Goal: Task Accomplishment & Management: Manage account settings

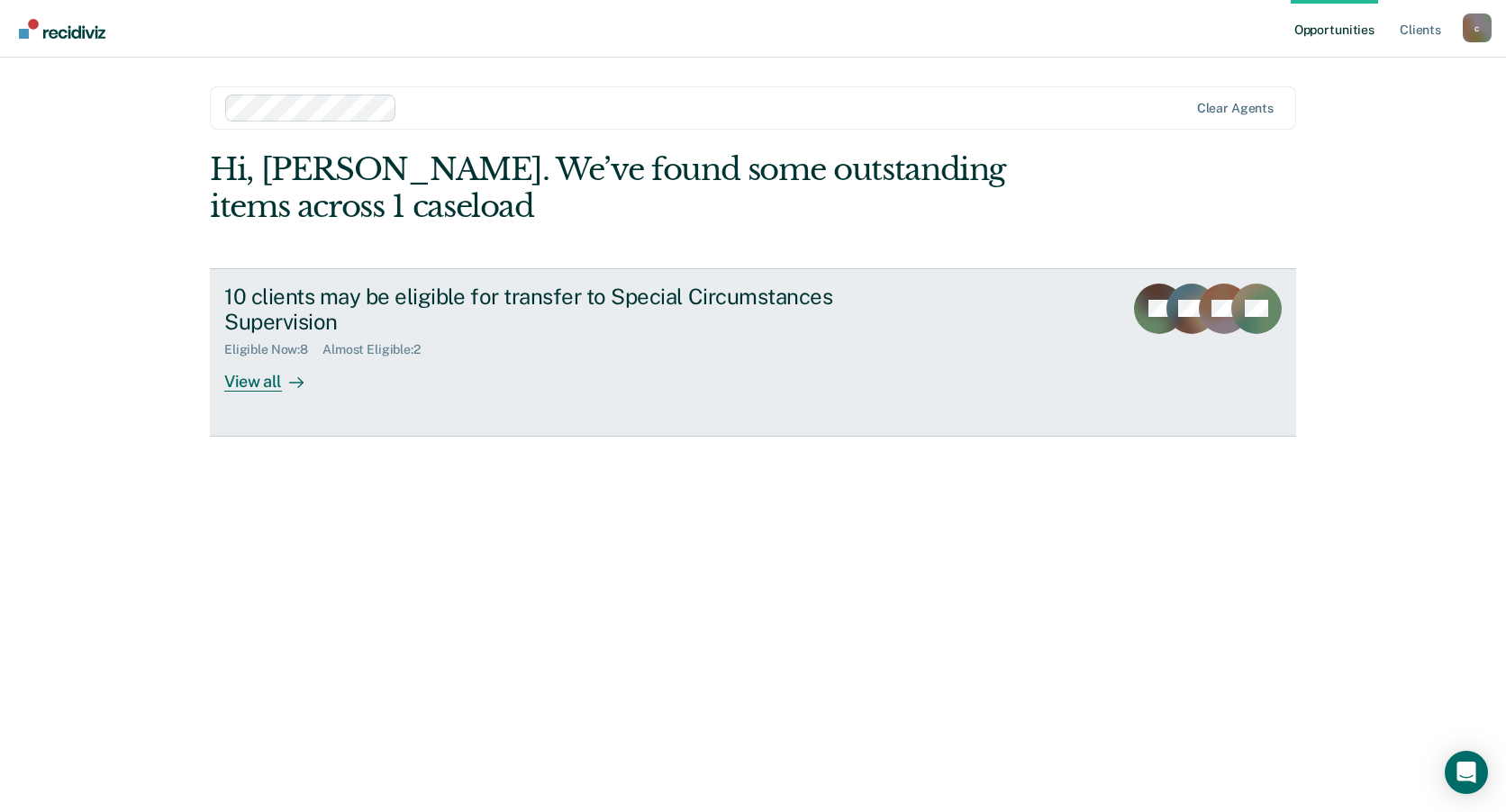
click at [301, 309] on div "10 clients may be eligible for transfer to Special Circumstances Supervision" at bounding box center [540, 310] width 632 height 52
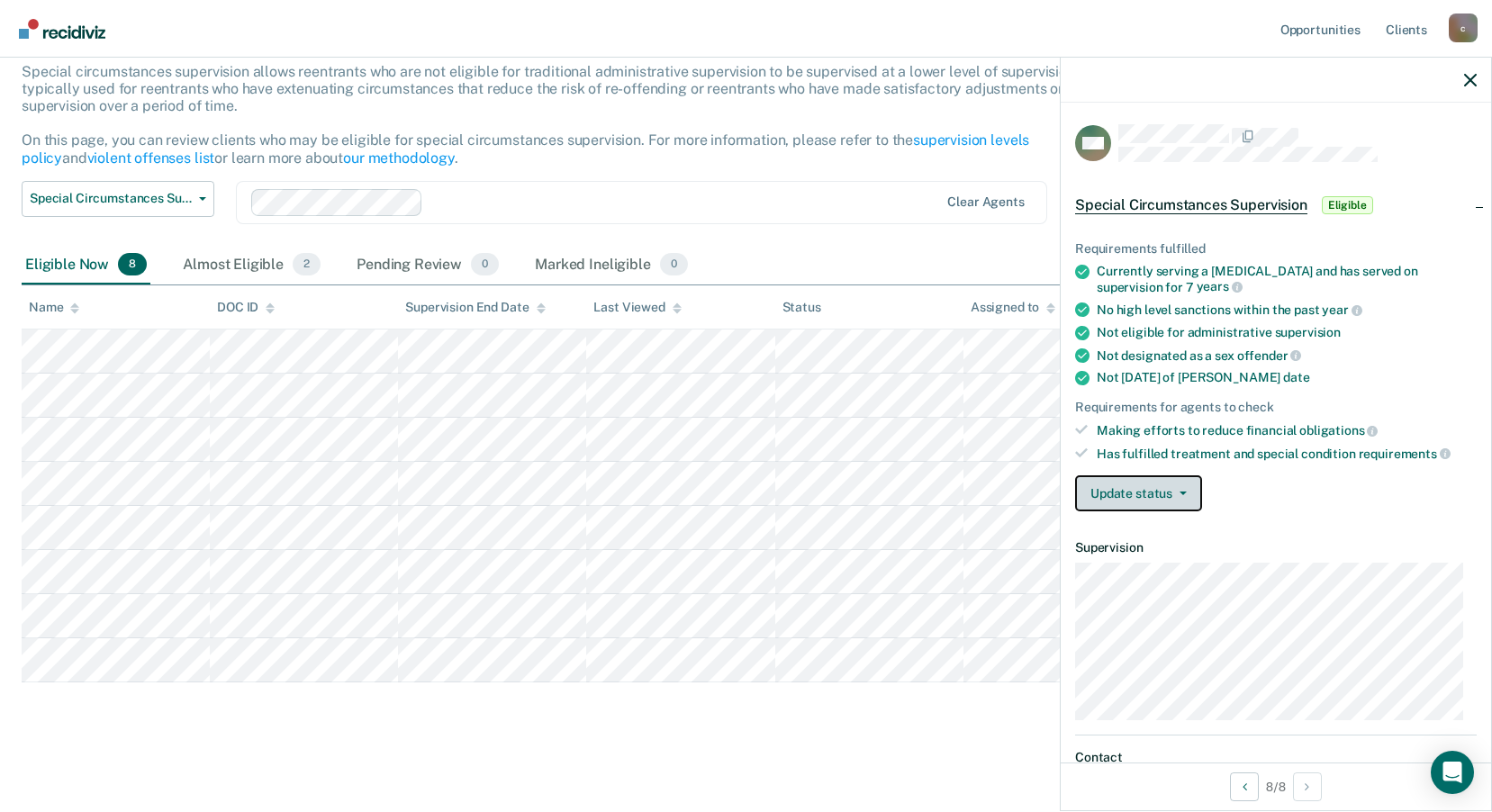
click at [1173, 492] on span "button" at bounding box center [1179, 494] width 14 height 4
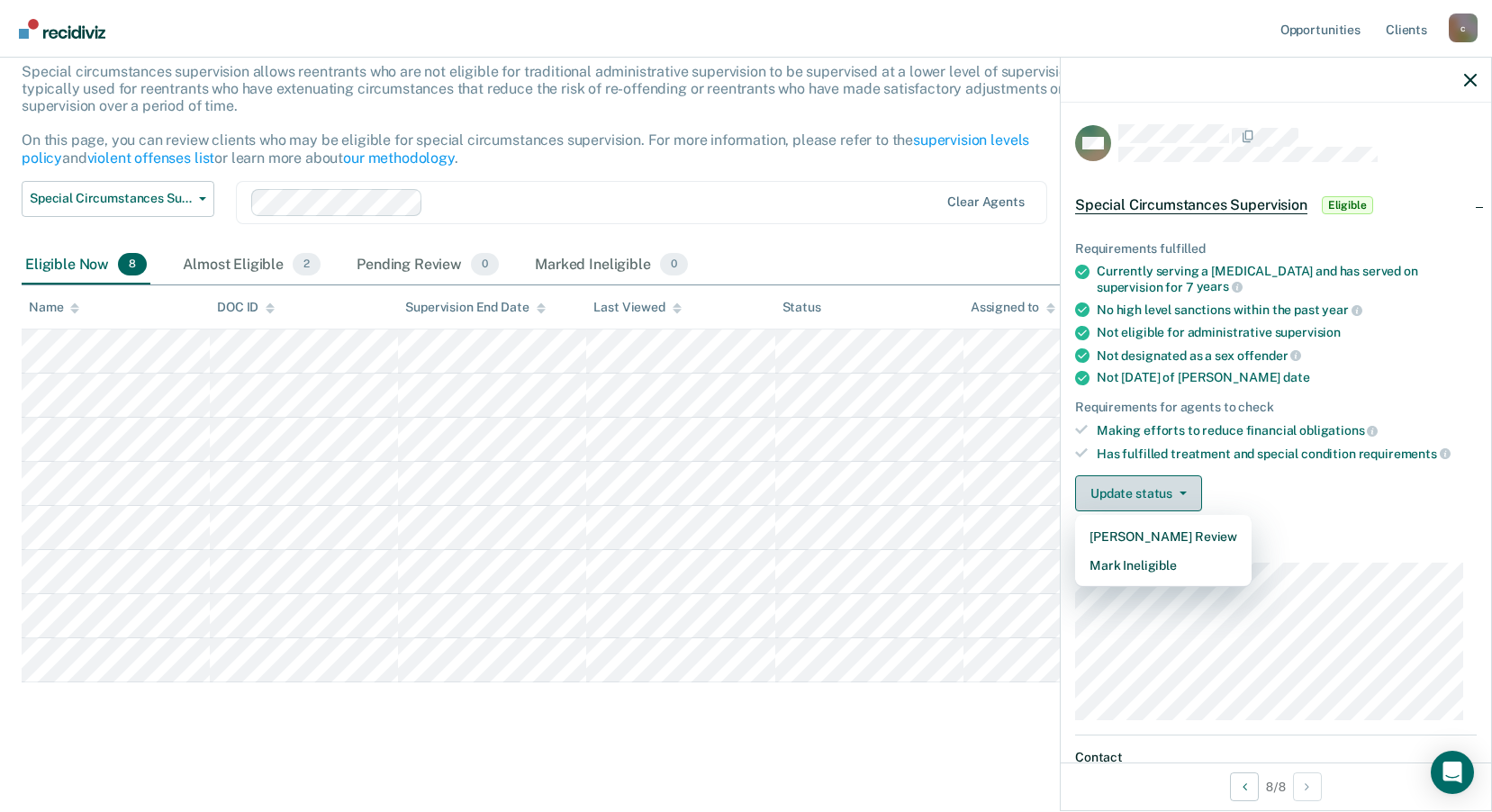
click at [1173, 492] on span "button" at bounding box center [1179, 494] width 14 height 4
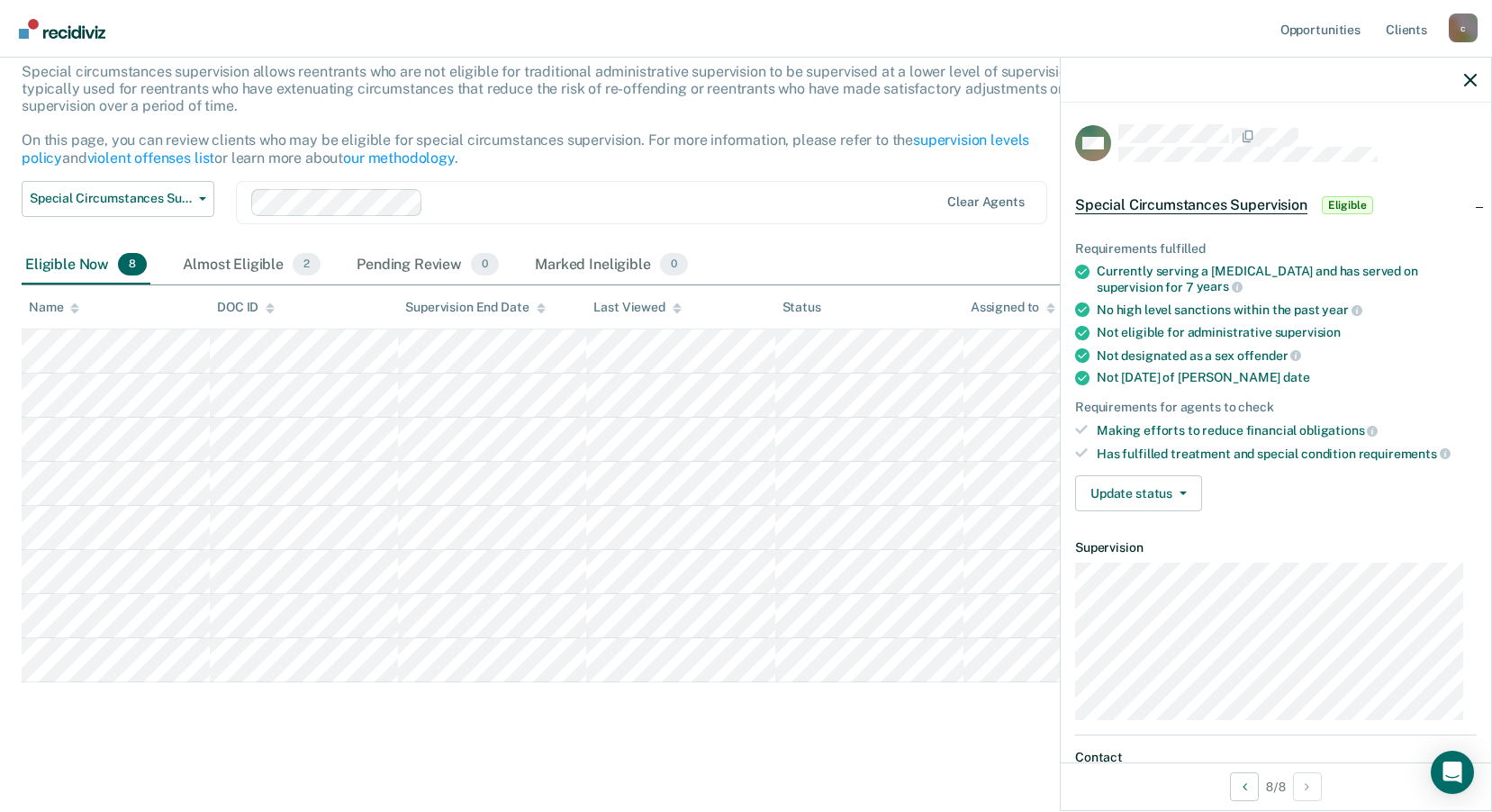
click at [746, 203] on div at bounding box center [684, 202] width 509 height 21
click at [1146, 497] on button "Update status" at bounding box center [1139, 493] width 127 height 36
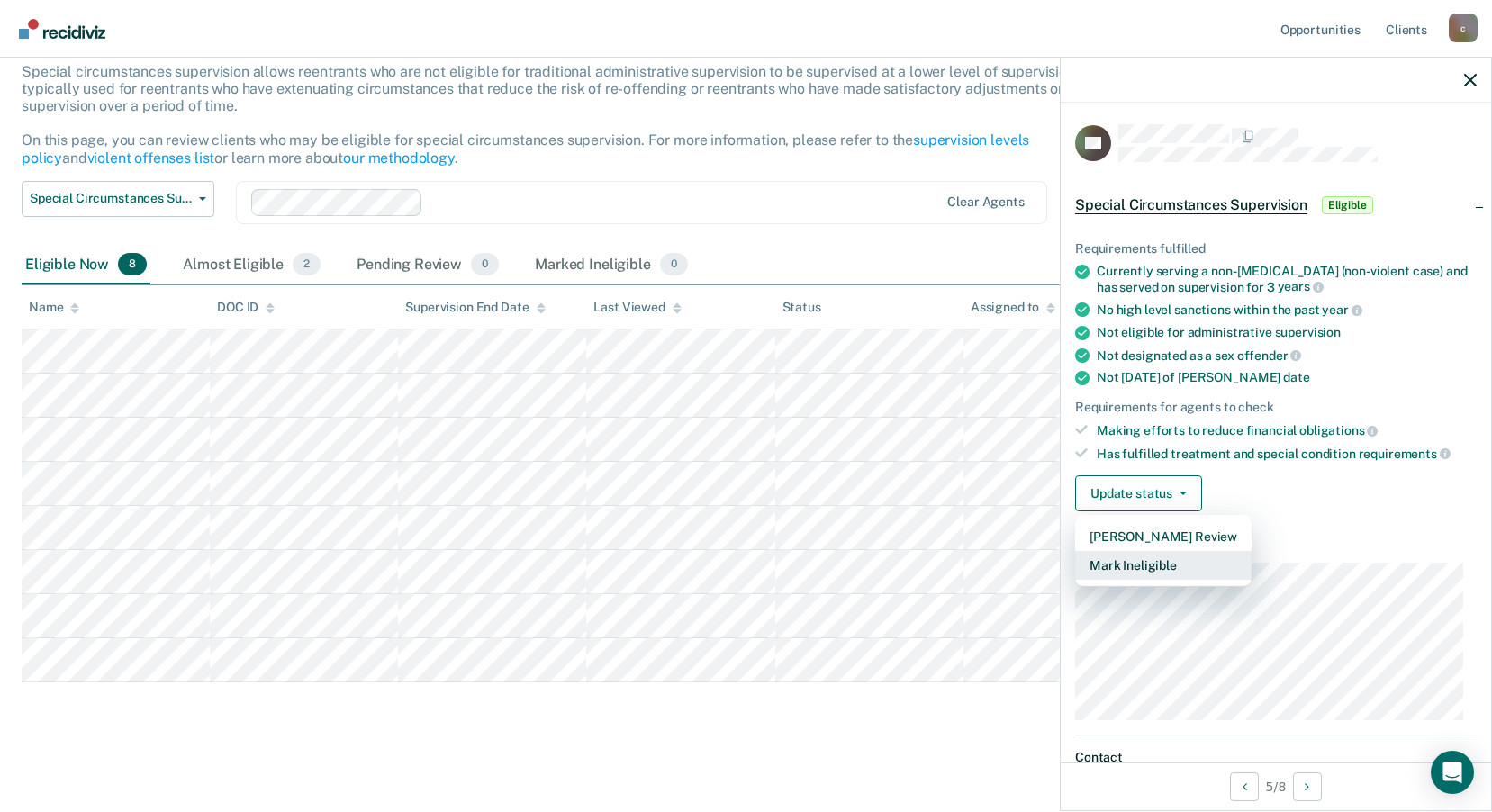
click at [1133, 567] on button "Mark Ineligible" at bounding box center [1163, 565] width 176 height 29
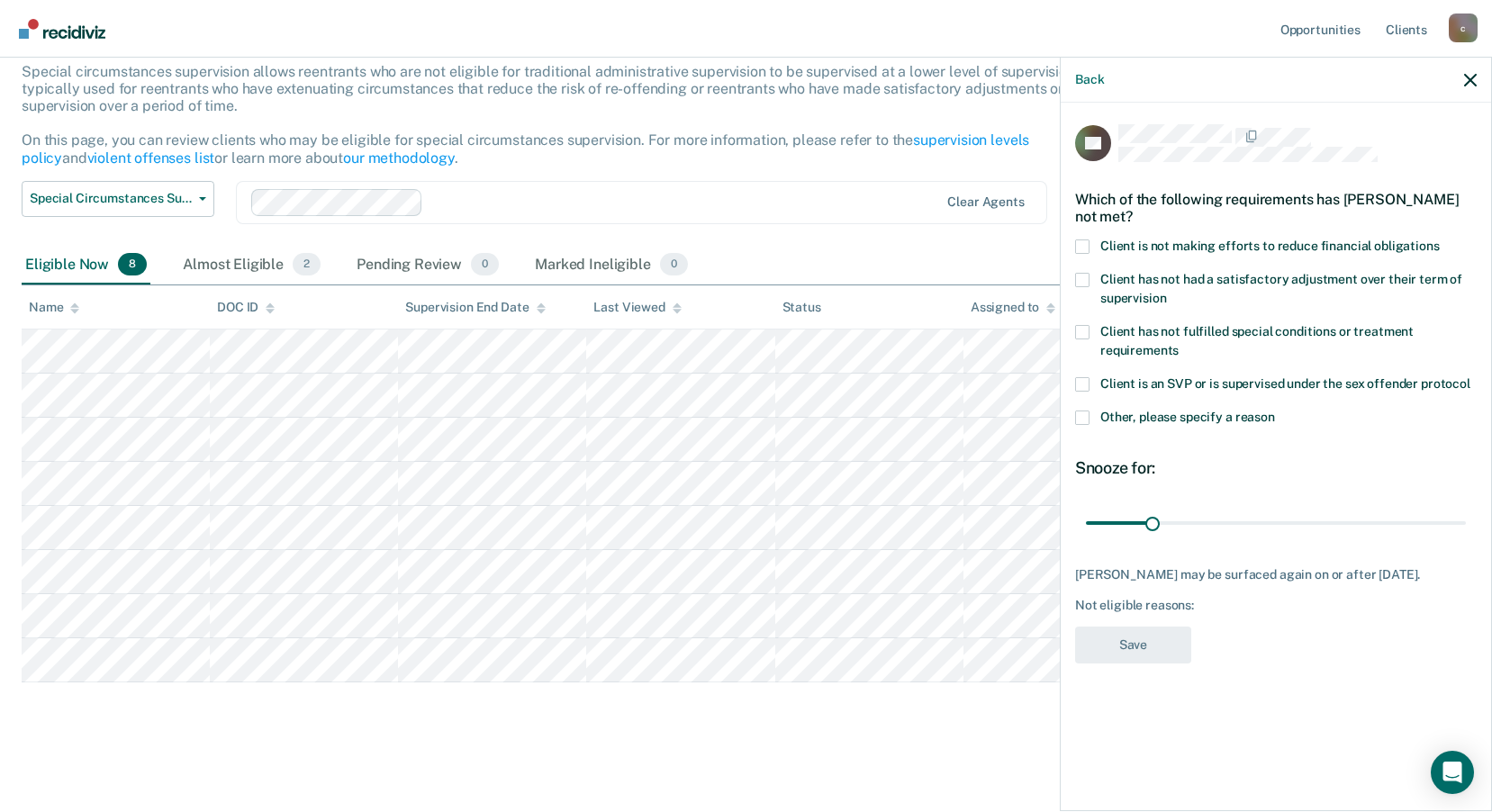
click at [1153, 252] on label "Client is not making efforts to reduce financial obligations" at bounding box center [1276, 249] width 401 height 19
click at [1440, 240] on input "Client is not making efforts to reduce financial obligations" at bounding box center [1440, 240] width 0 height 0
click at [1155, 633] on button "Save" at bounding box center [1133, 645] width 116 height 37
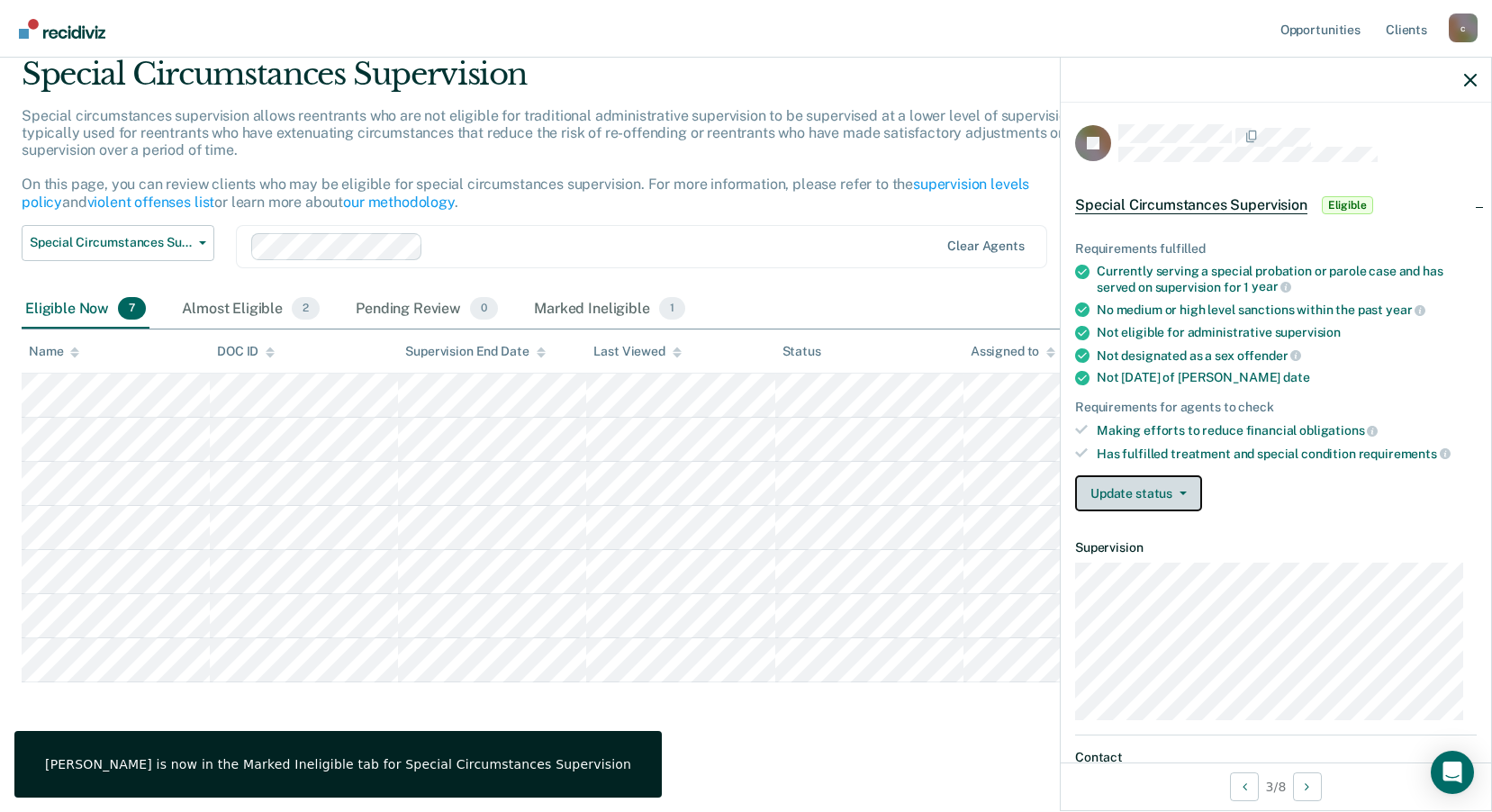
click at [1159, 494] on button "Update status" at bounding box center [1139, 493] width 127 height 36
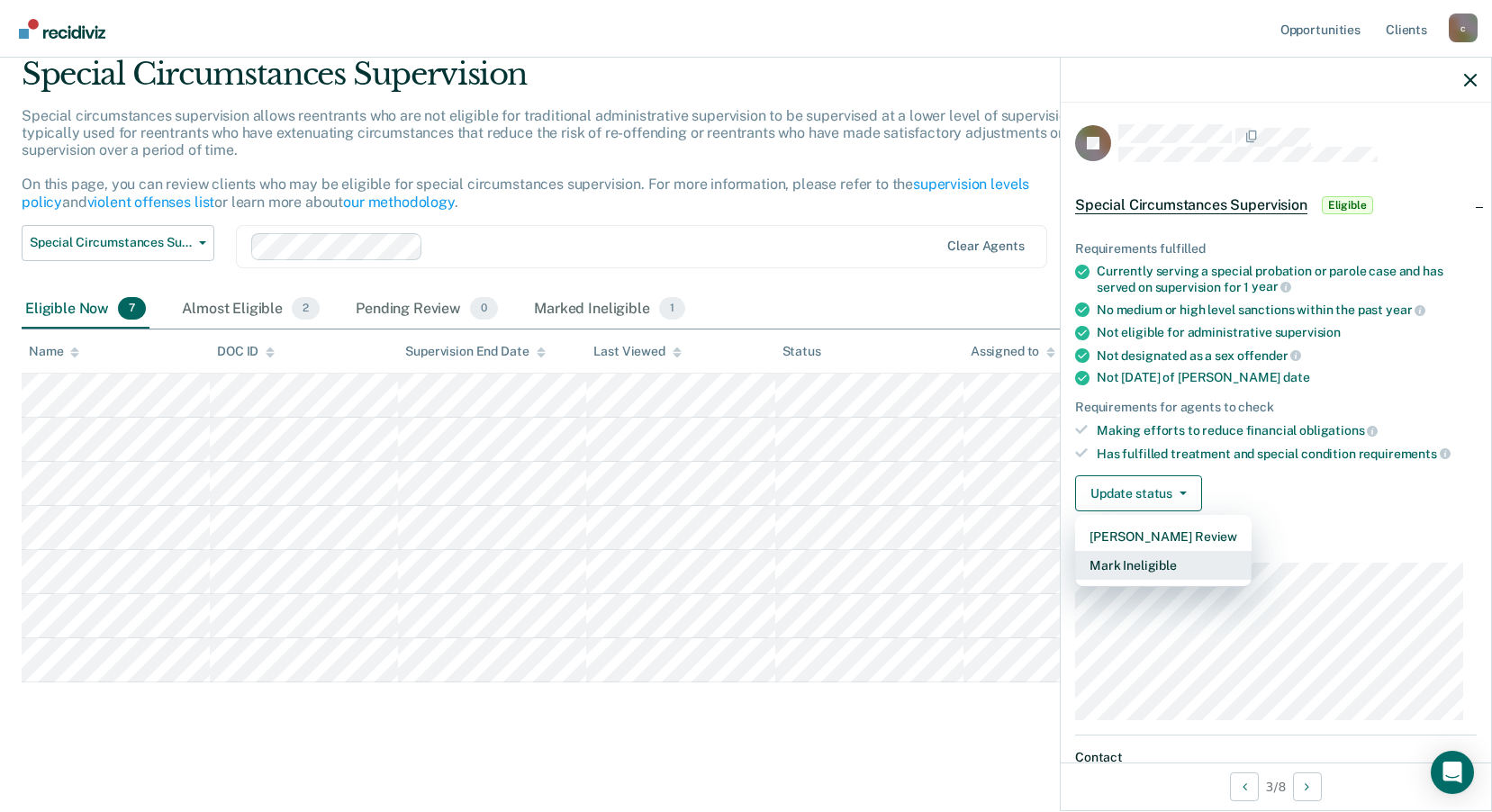
click at [1153, 569] on button "Mark Ineligible" at bounding box center [1163, 565] width 176 height 29
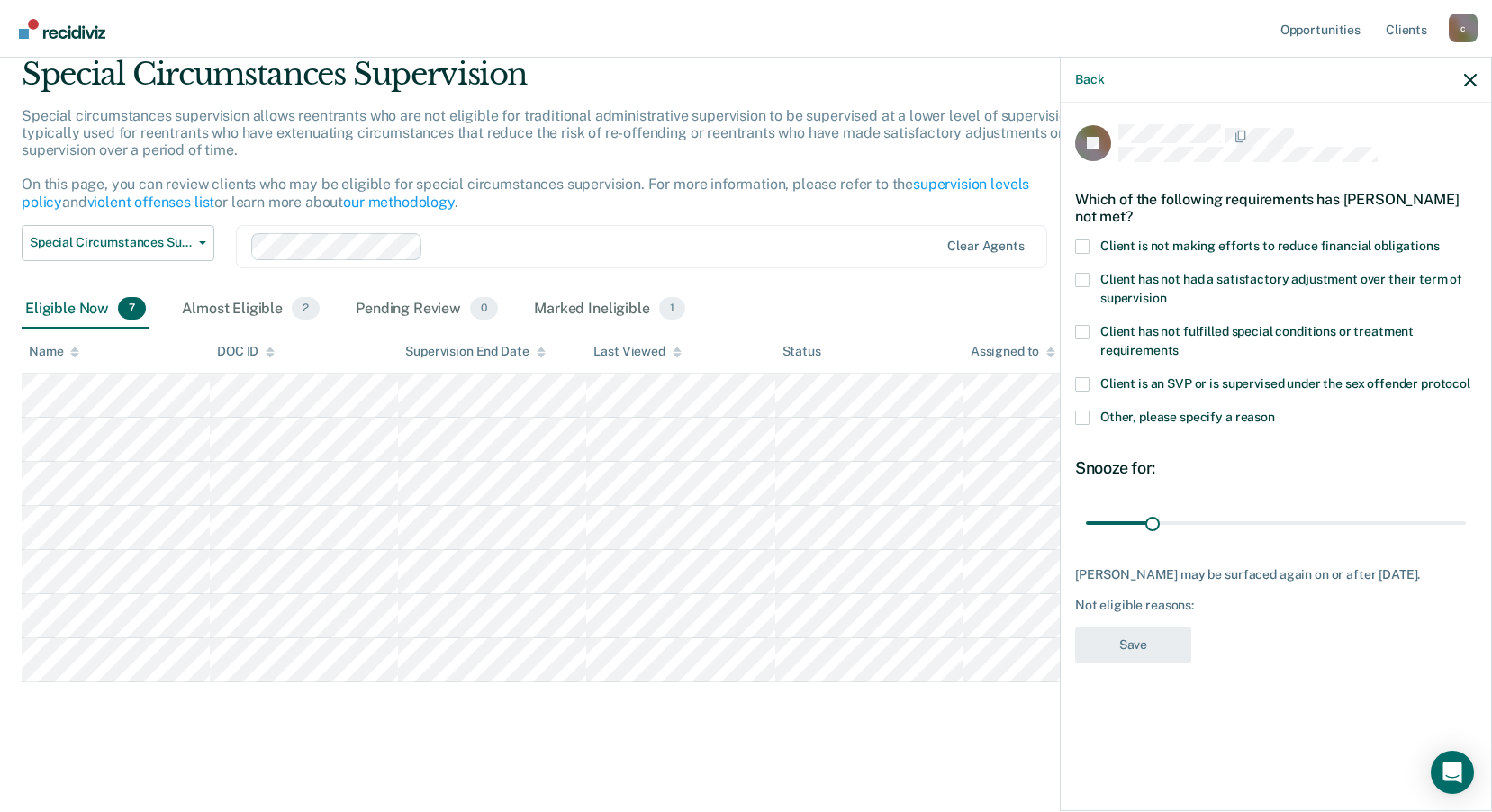
click at [1080, 244] on span at bounding box center [1082, 246] width 14 height 14
click at [1440, 240] on input "Client is not making efforts to reduce financial obligations" at bounding box center [1440, 240] width 0 height 0
click at [1103, 222] on div "Which of the following requirements has [PERSON_NAME] not met?" at bounding box center [1276, 208] width 401 height 63
click at [1093, 244] on label "Client is not making efforts to reduce financial obligations" at bounding box center [1276, 249] width 401 height 19
click at [1440, 240] on input "Client is not making efforts to reduce financial obligations" at bounding box center [1440, 240] width 0 height 0
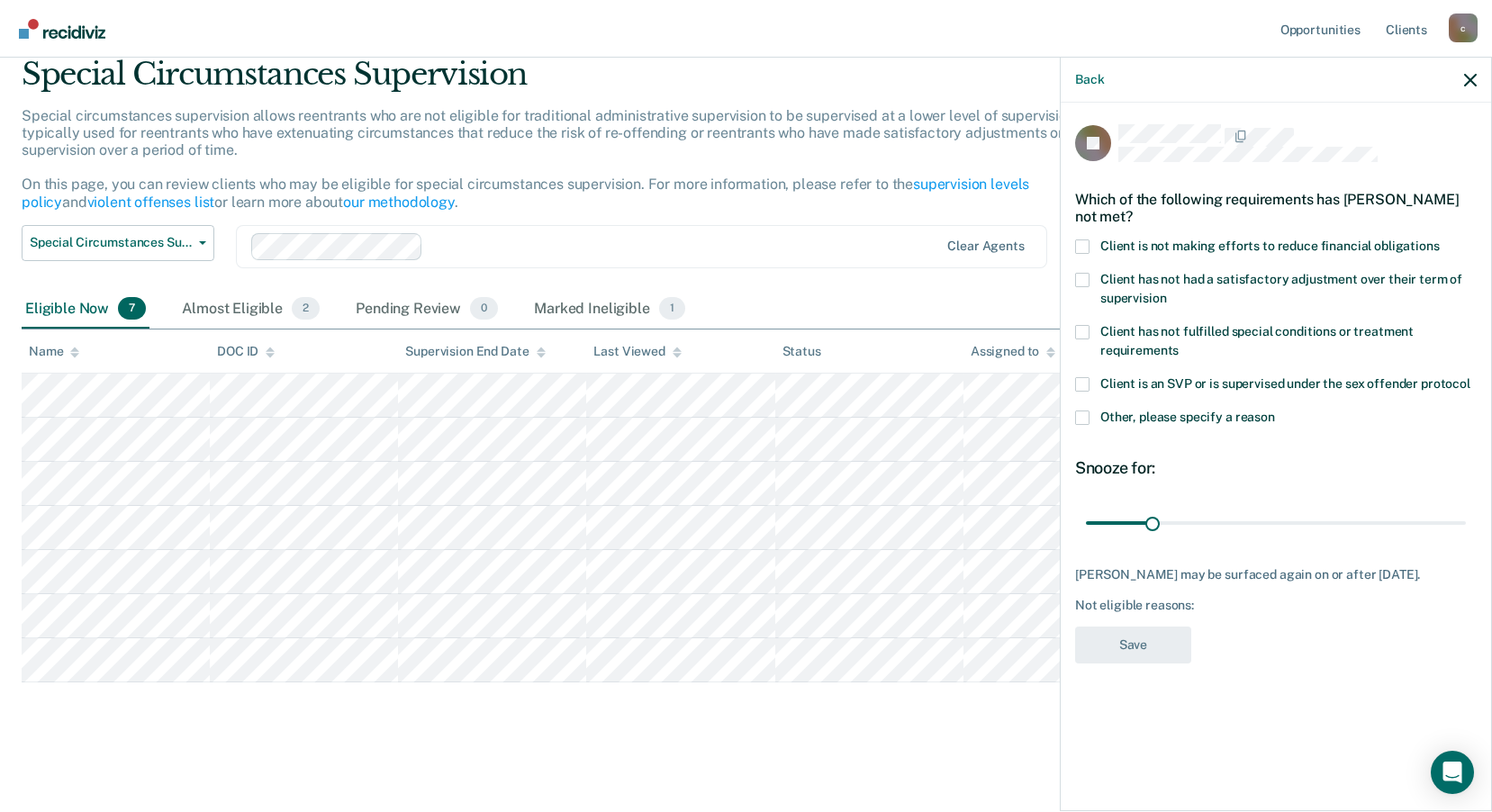
click at [1101, 269] on div "Client is not making efforts to reduce financial obligations" at bounding box center [1276, 257] width 401 height 34
click at [1084, 281] on span at bounding box center [1082, 279] width 14 height 14
click at [1166, 292] on input "Client has not had a satisfactory adjustment over their term of supervision" at bounding box center [1166, 292] width 0 height 0
click at [1164, 618] on div "JB Which of the following requirements has [PERSON_NAME] not met? Client is not…" at bounding box center [1276, 399] width 401 height 550
click at [1133, 661] on div "JB Which of the following requirements has [PERSON_NAME] not met? Client is not…" at bounding box center [1276, 399] width 401 height 550
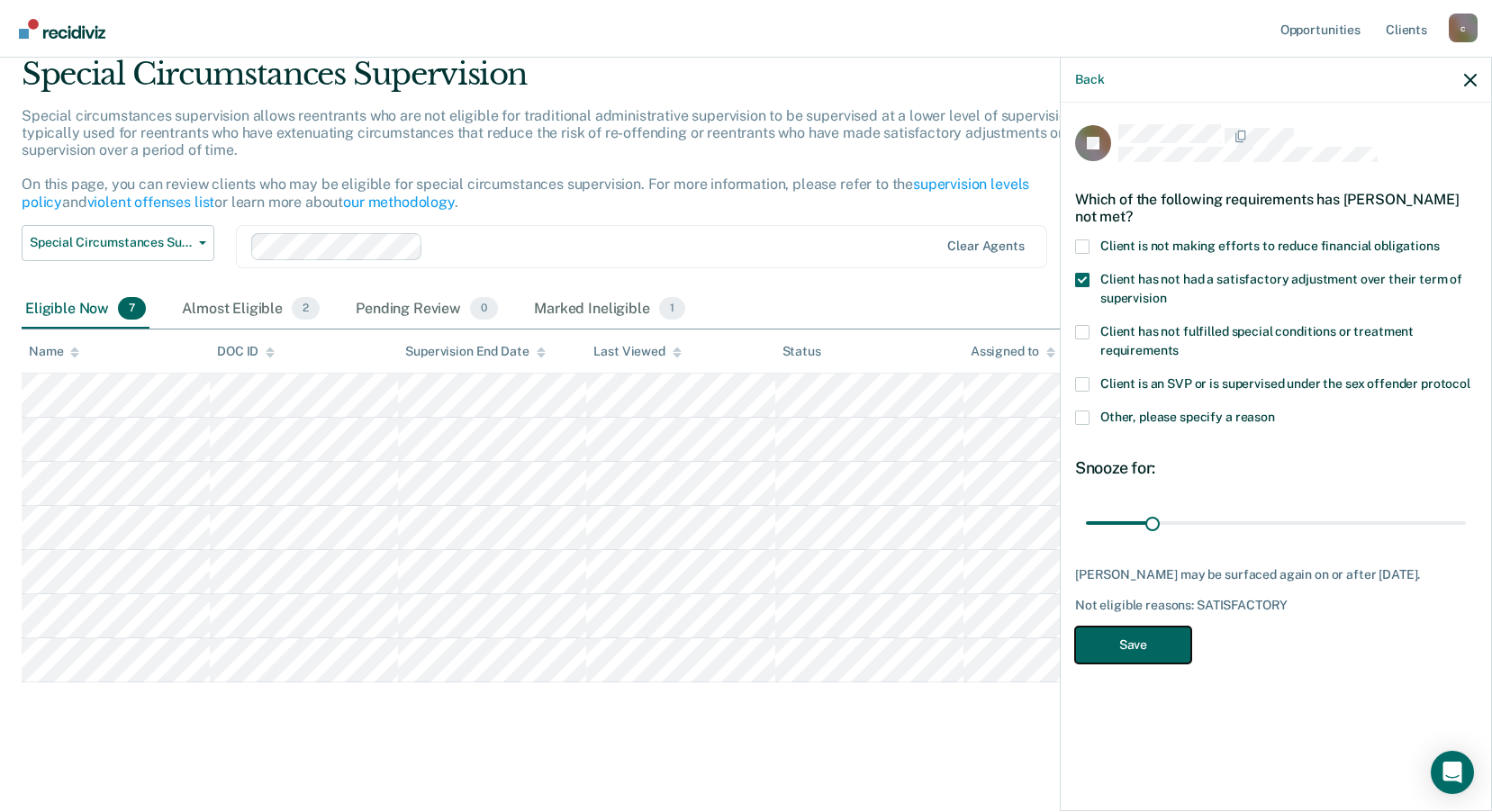
click at [1151, 634] on button "Save" at bounding box center [1133, 645] width 116 height 37
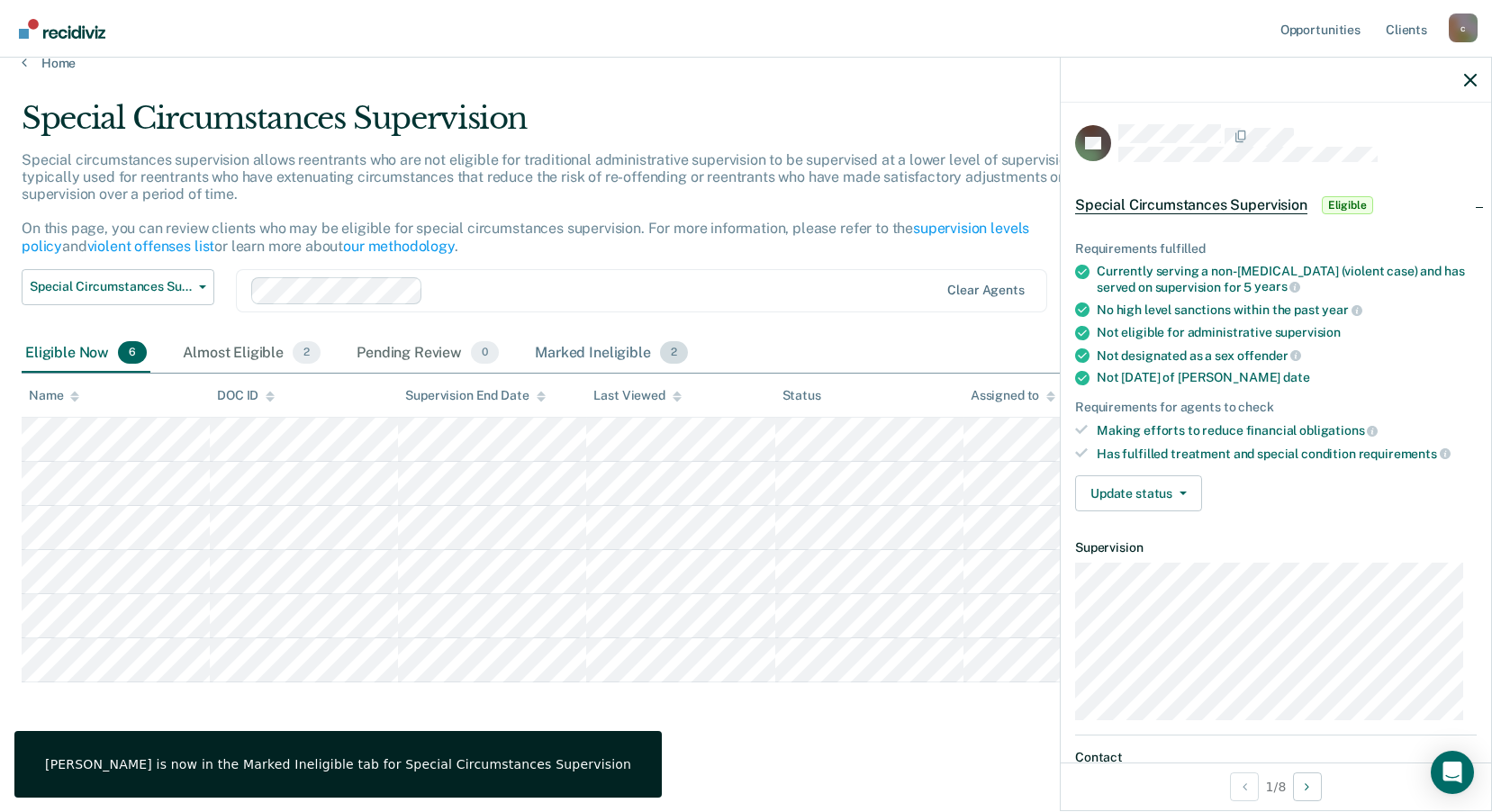
click at [631, 338] on div "Marked Ineligible 2" at bounding box center [612, 354] width 161 height 39
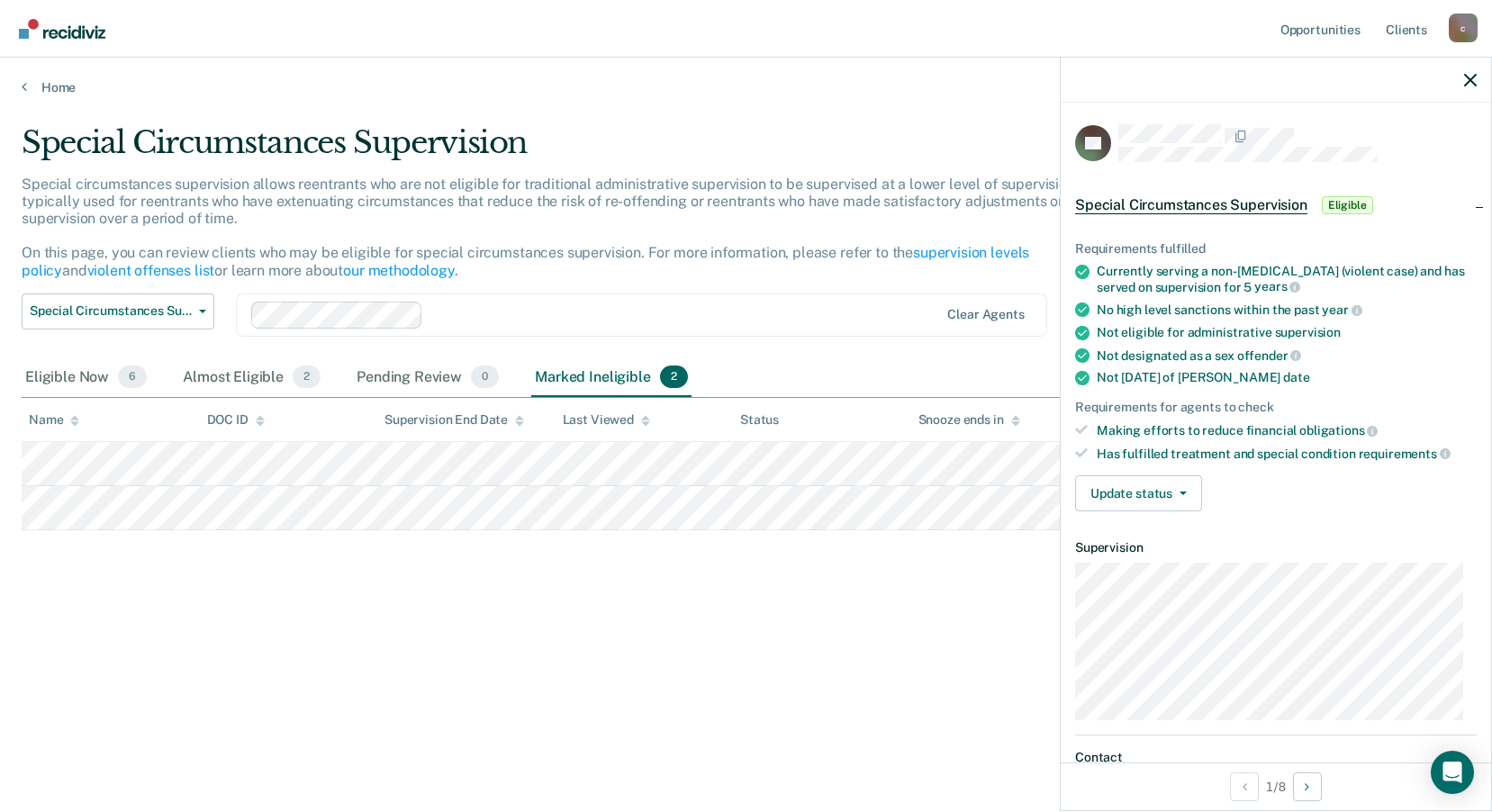
scroll to position [0, 0]
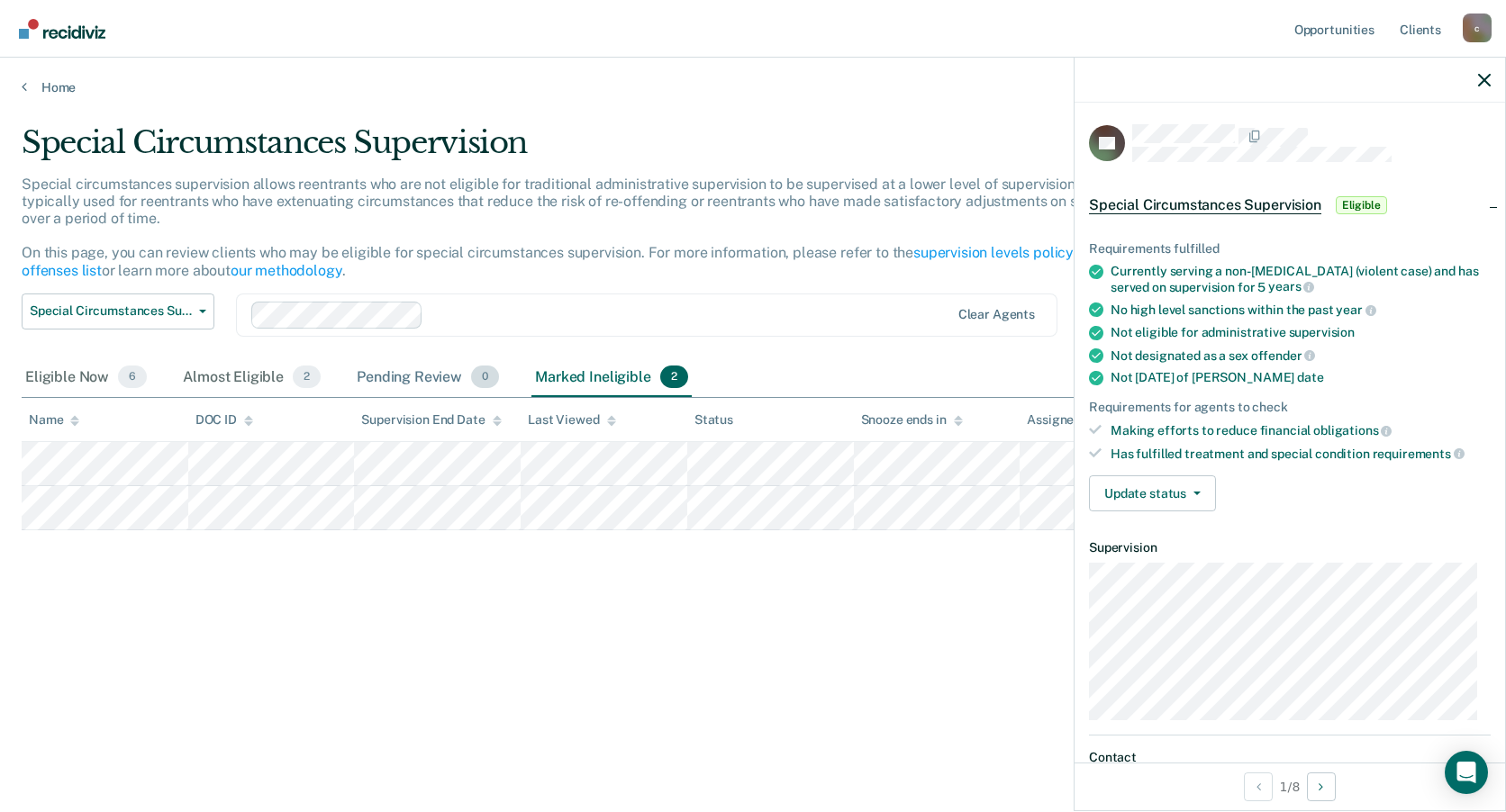
click at [414, 366] on div "Pending Review 0" at bounding box center [428, 378] width 149 height 39
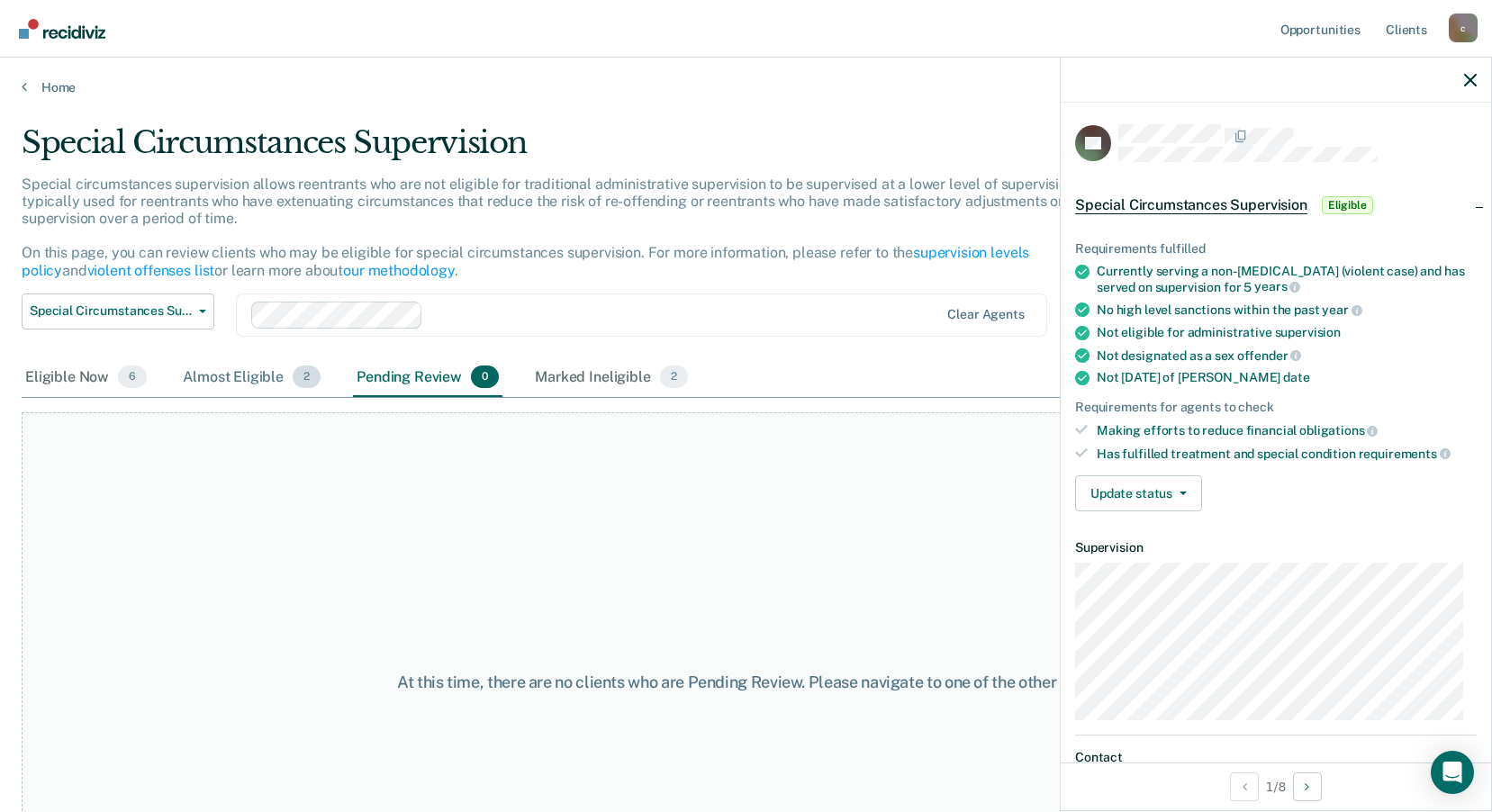
click at [283, 378] on div "Almost Eligible 2" at bounding box center [251, 378] width 145 height 39
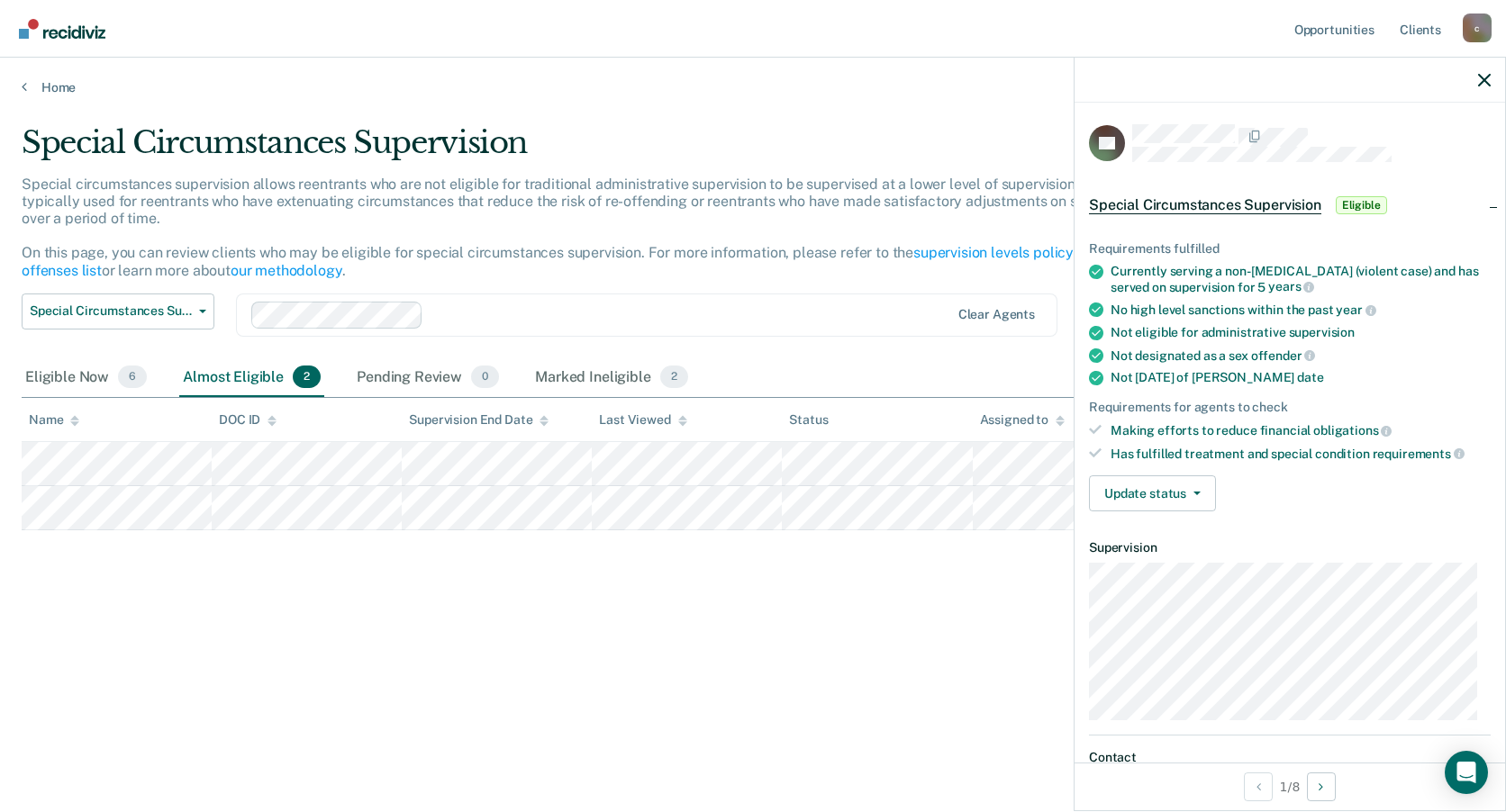
click at [74, 353] on div "Special Circumstances Supervision Administrative Supervision Special Circumstan…" at bounding box center [118, 325] width 192 height 64
click at [57, 373] on div "Eligible Now 6" at bounding box center [86, 378] width 129 height 39
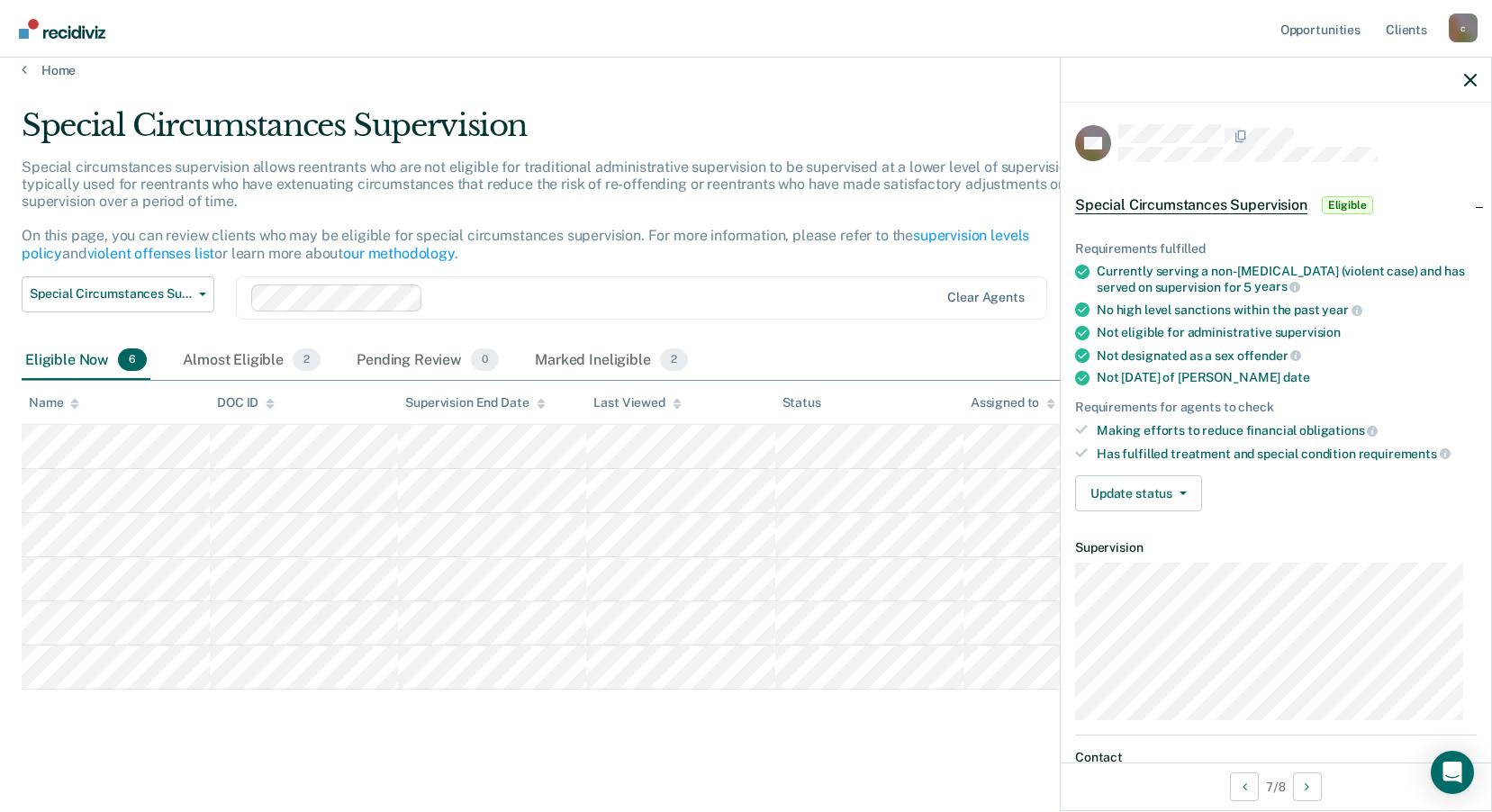
scroll to position [24, 0]
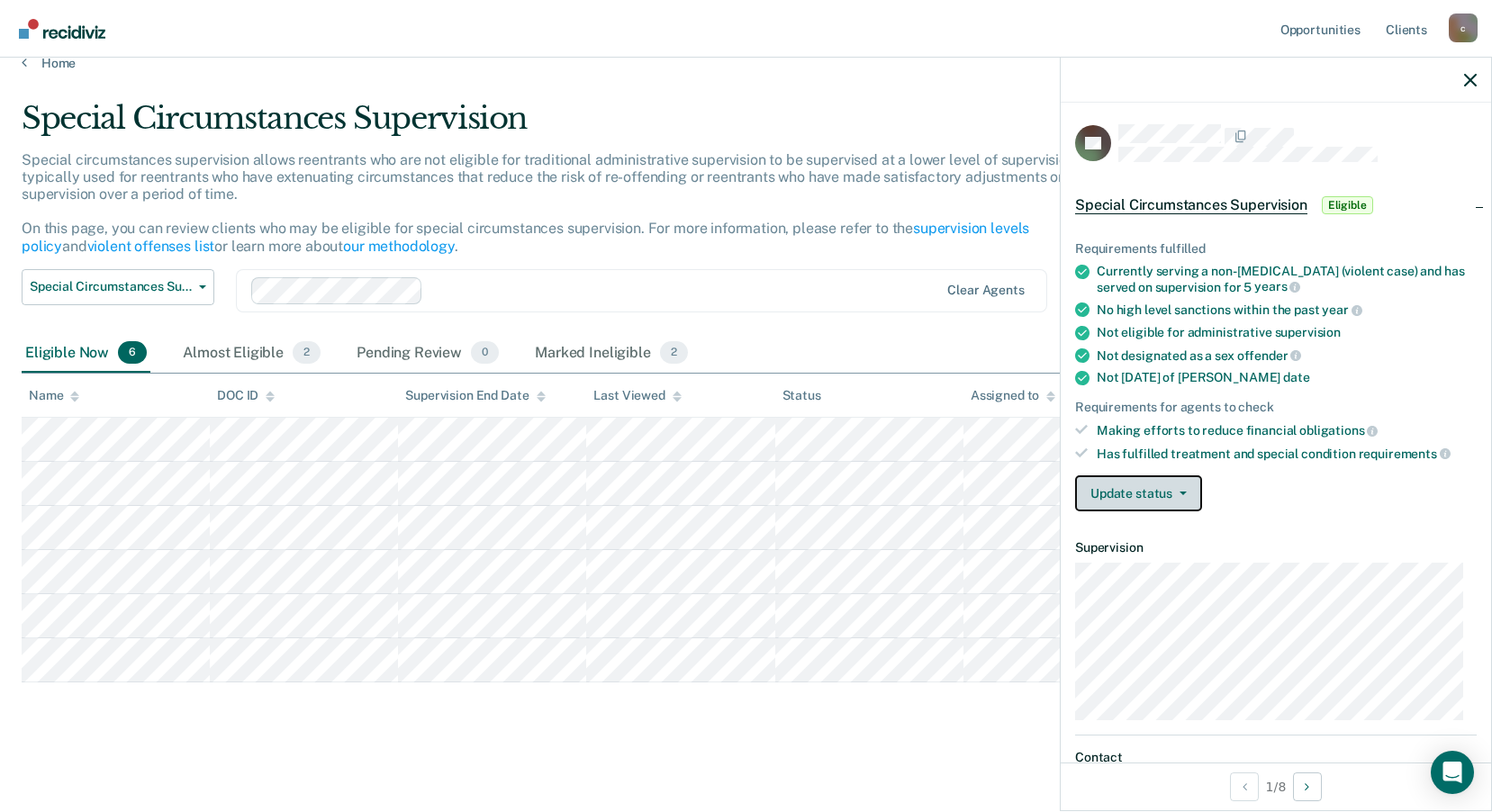
click at [1175, 493] on span "button" at bounding box center [1179, 494] width 14 height 4
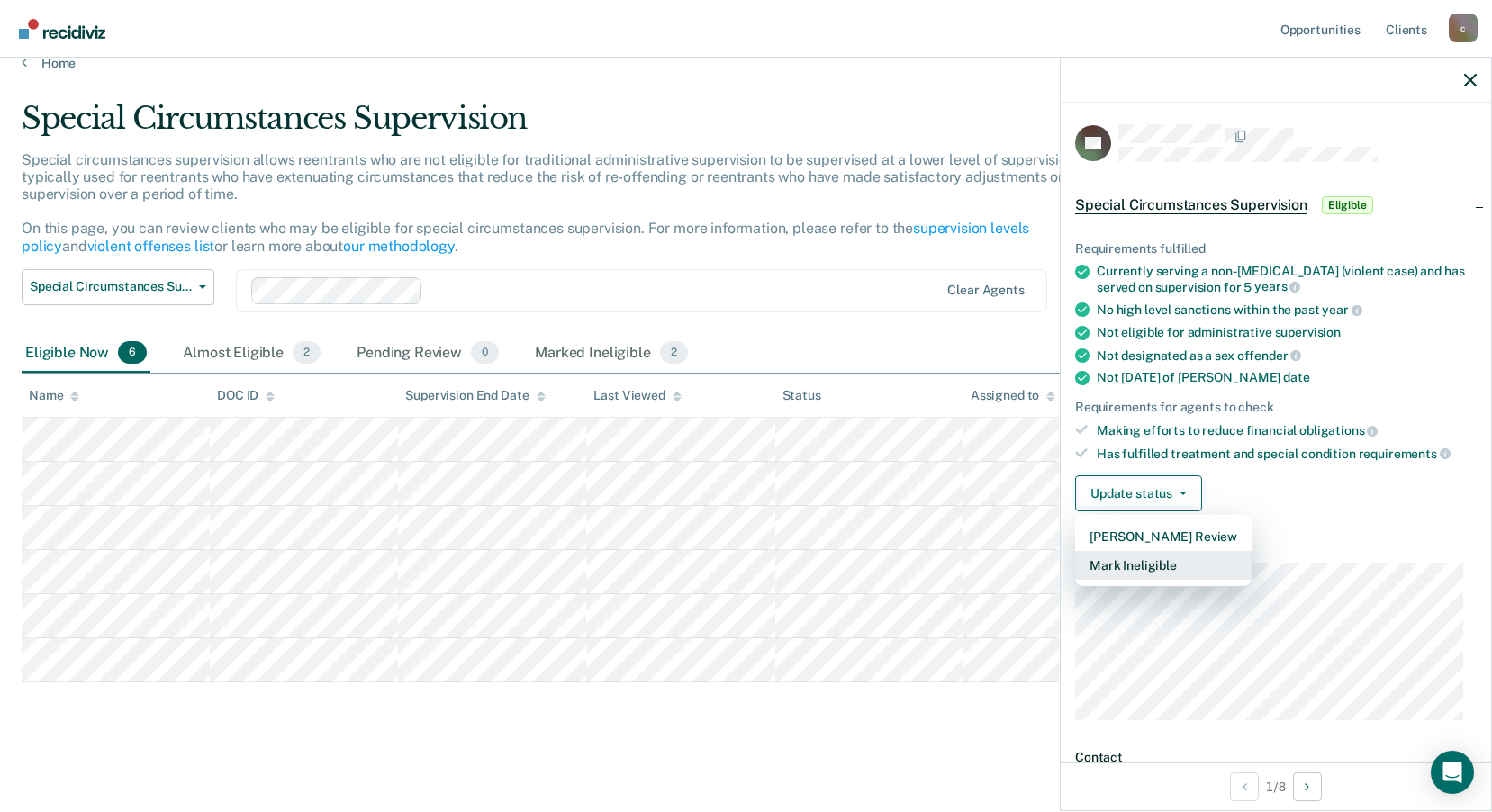
click at [1169, 565] on button "Mark Ineligible" at bounding box center [1163, 565] width 176 height 29
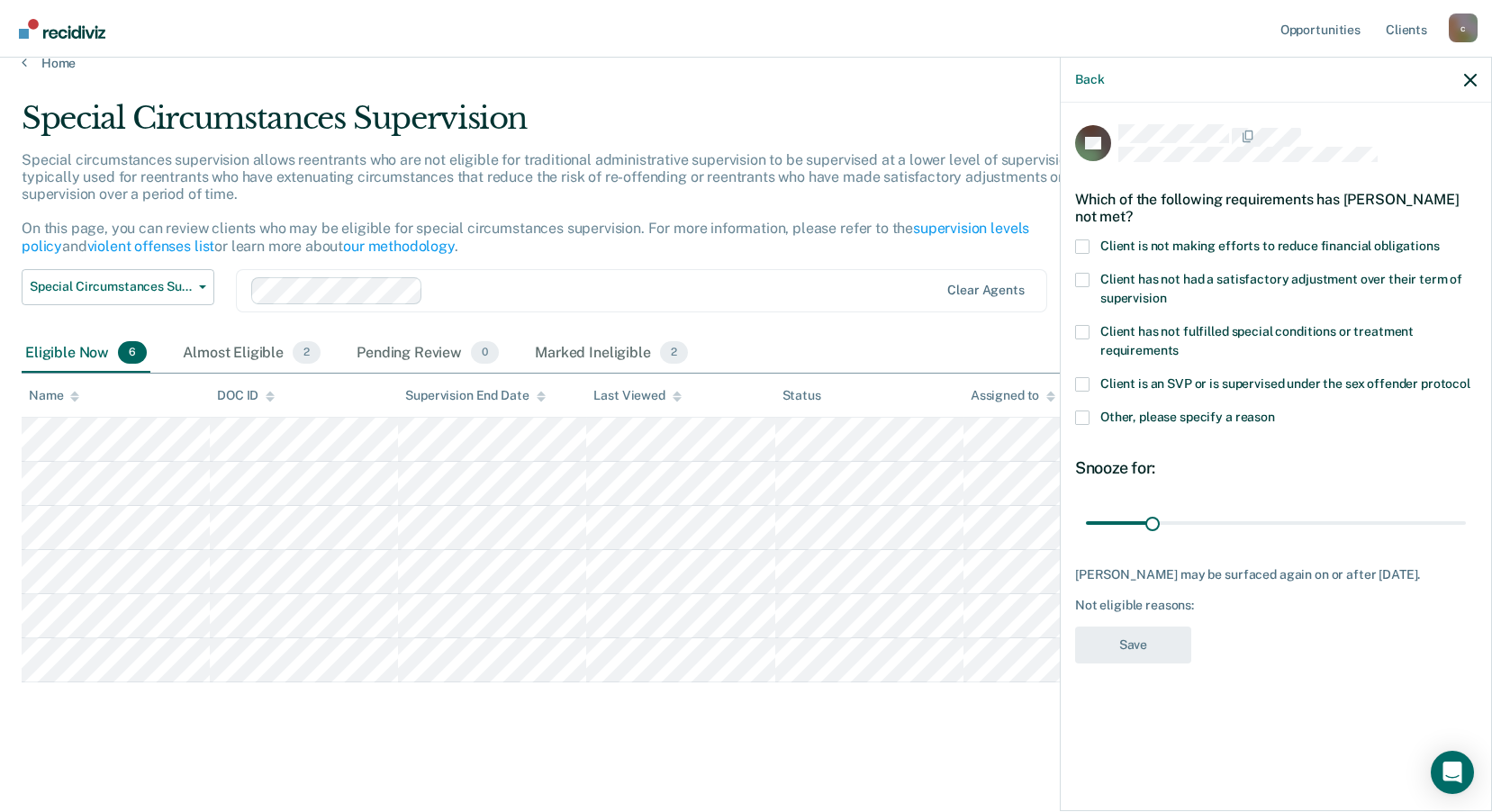
click at [1088, 244] on span at bounding box center [1082, 246] width 14 height 14
click at [1440, 240] on input "Client is not making efforts to reduce financial obligations" at bounding box center [1440, 240] width 0 height 0
click at [1133, 664] on div "EZ Which of the following requirements has [PERSON_NAME] not met? Client is not…" at bounding box center [1276, 399] width 401 height 550
click at [1147, 649] on button "Save" at bounding box center [1133, 645] width 116 height 37
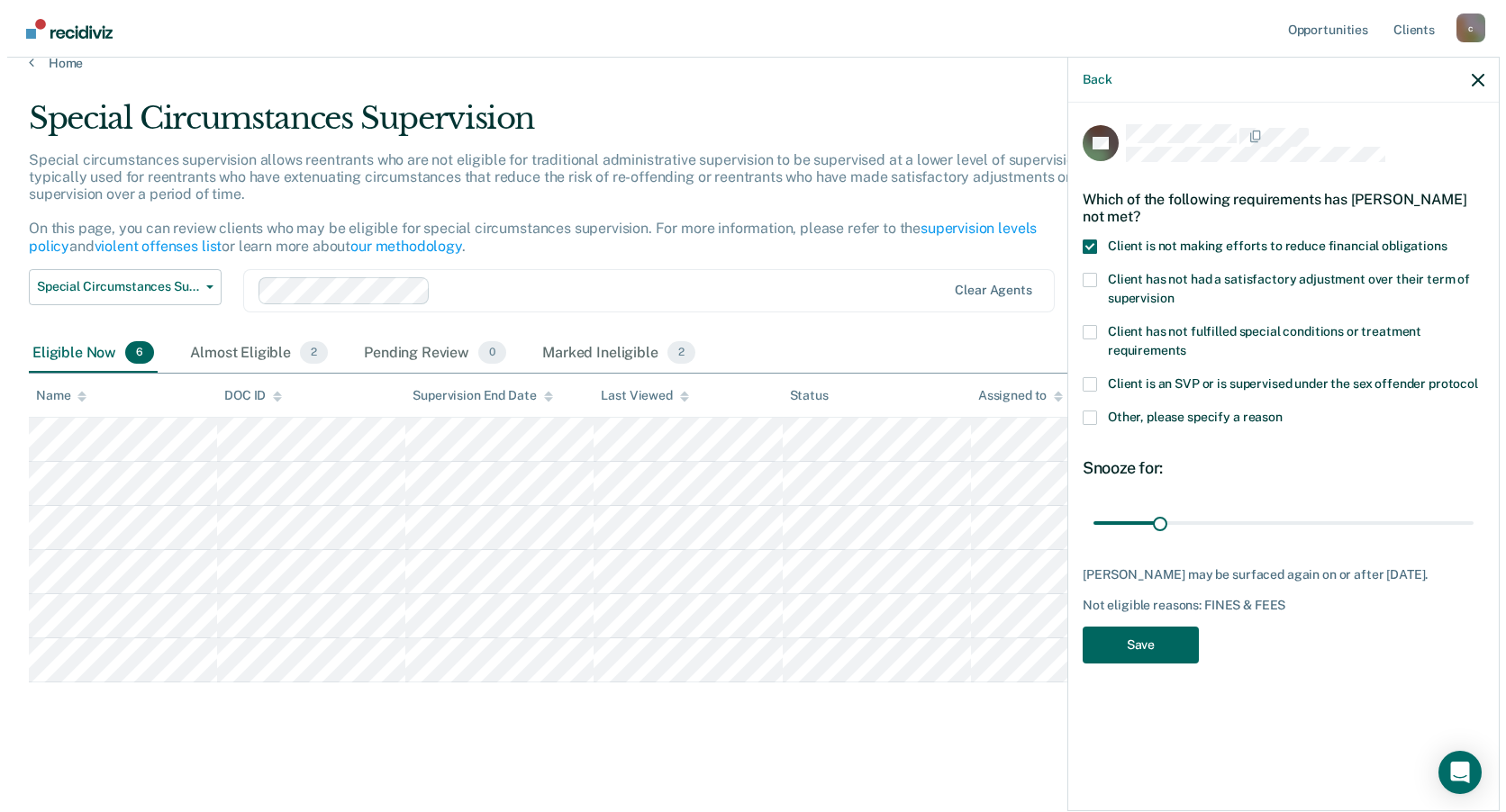
scroll to position [0, 0]
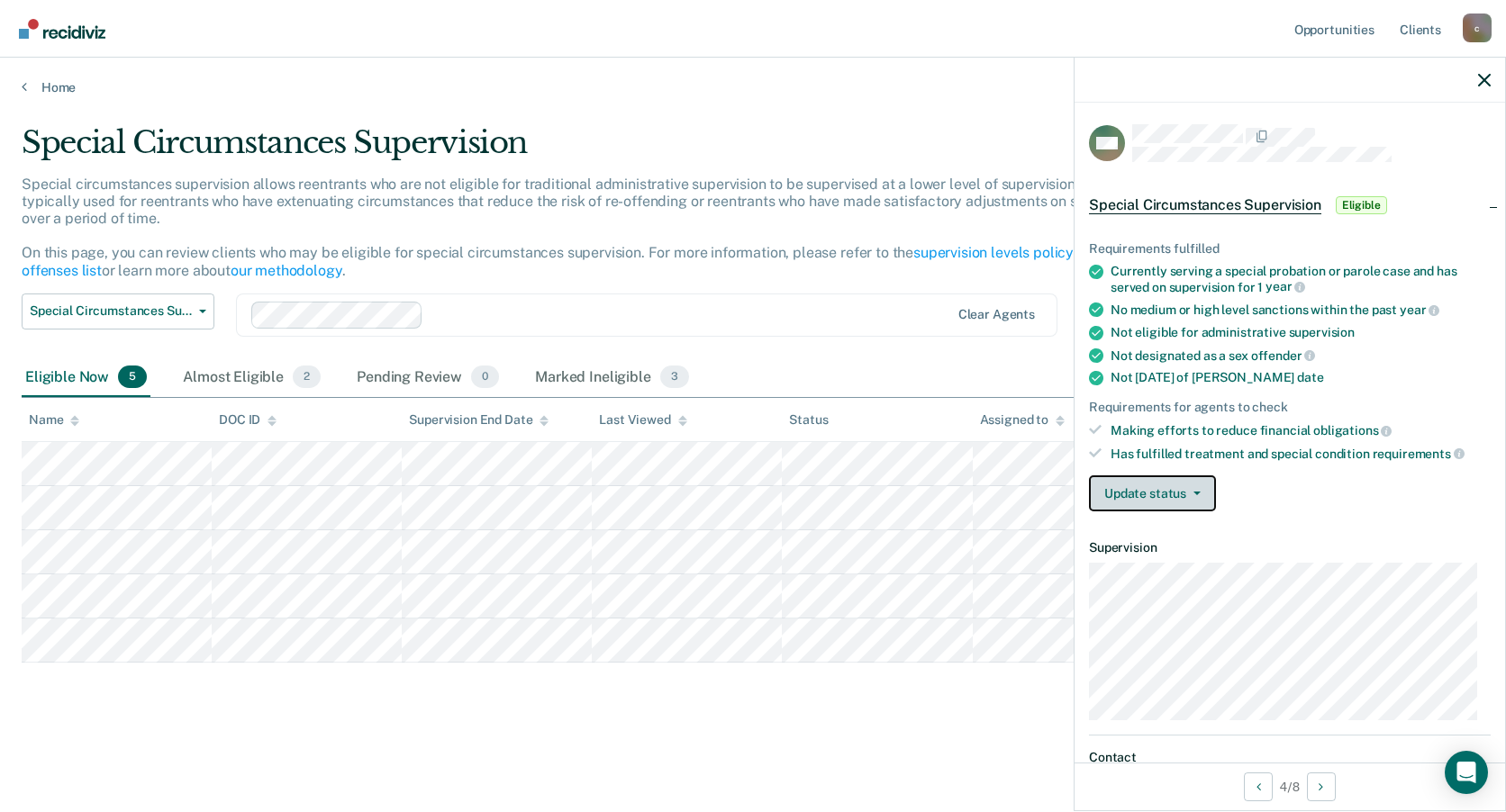
click at [1160, 495] on button "Update status" at bounding box center [1152, 493] width 127 height 36
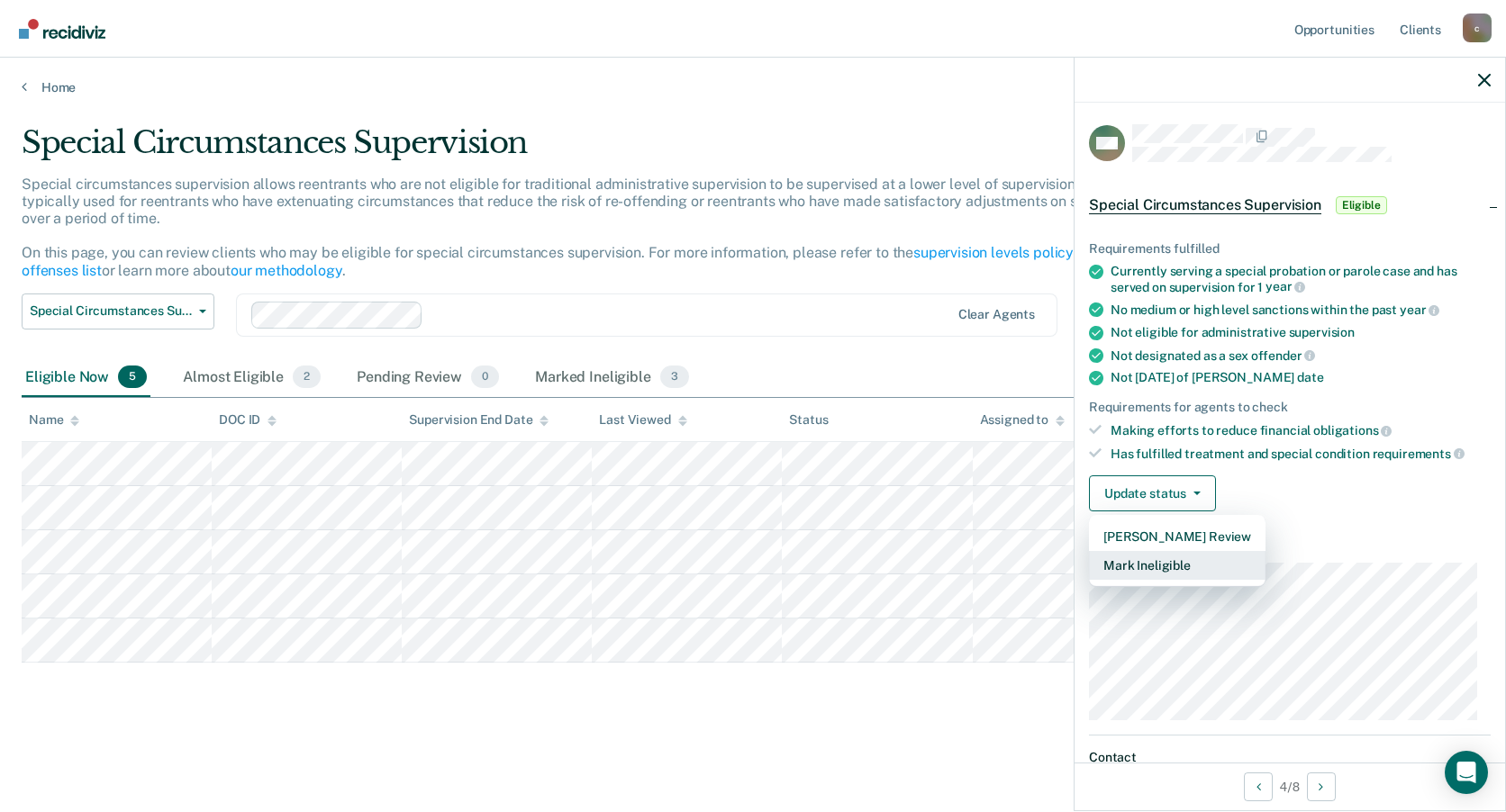
click at [1169, 561] on button "Mark Ineligible" at bounding box center [1176, 565] width 176 height 29
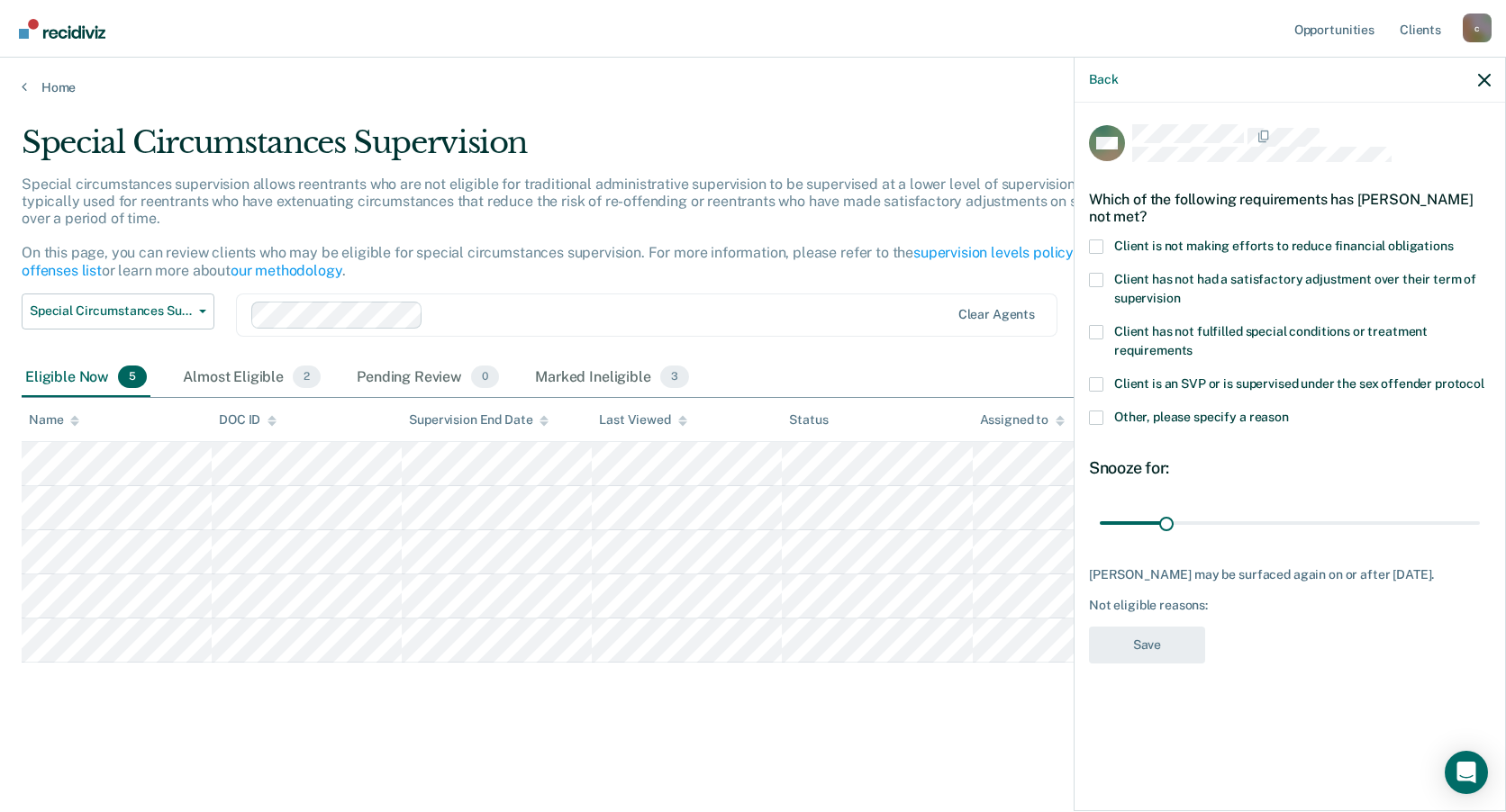
drag, startPoint x: 1101, startPoint y: 245, endPoint x: 1157, endPoint y: 413, distance: 177.1
click at [1101, 244] on span at bounding box center [1095, 246] width 14 height 14
click at [1454, 240] on input "Client is not making efforts to reduce financial obligations" at bounding box center [1454, 240] width 0 height 0
click at [1176, 643] on button "Save" at bounding box center [1147, 645] width 116 height 37
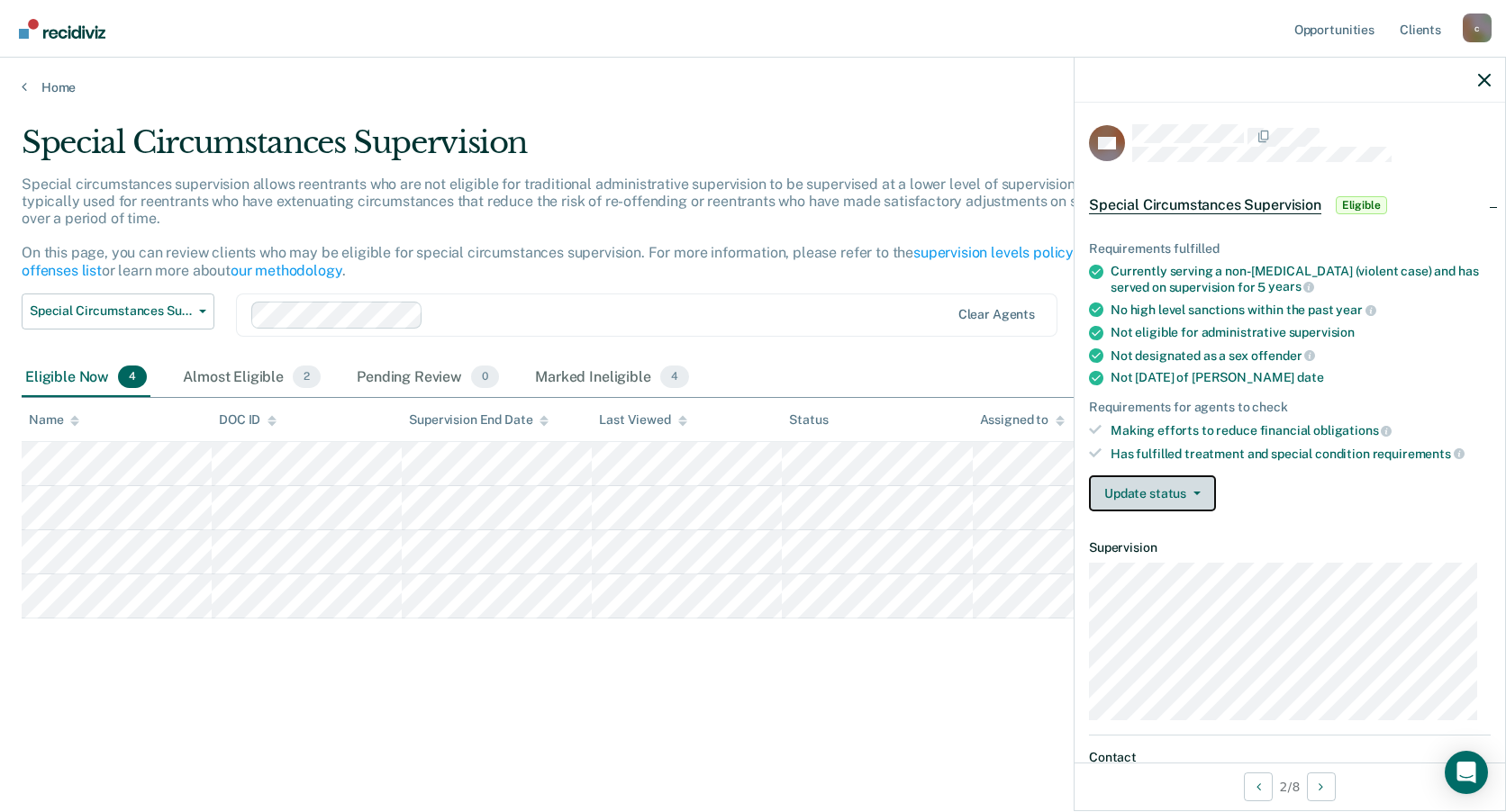
click at [1157, 483] on button "Update status" at bounding box center [1152, 493] width 127 height 36
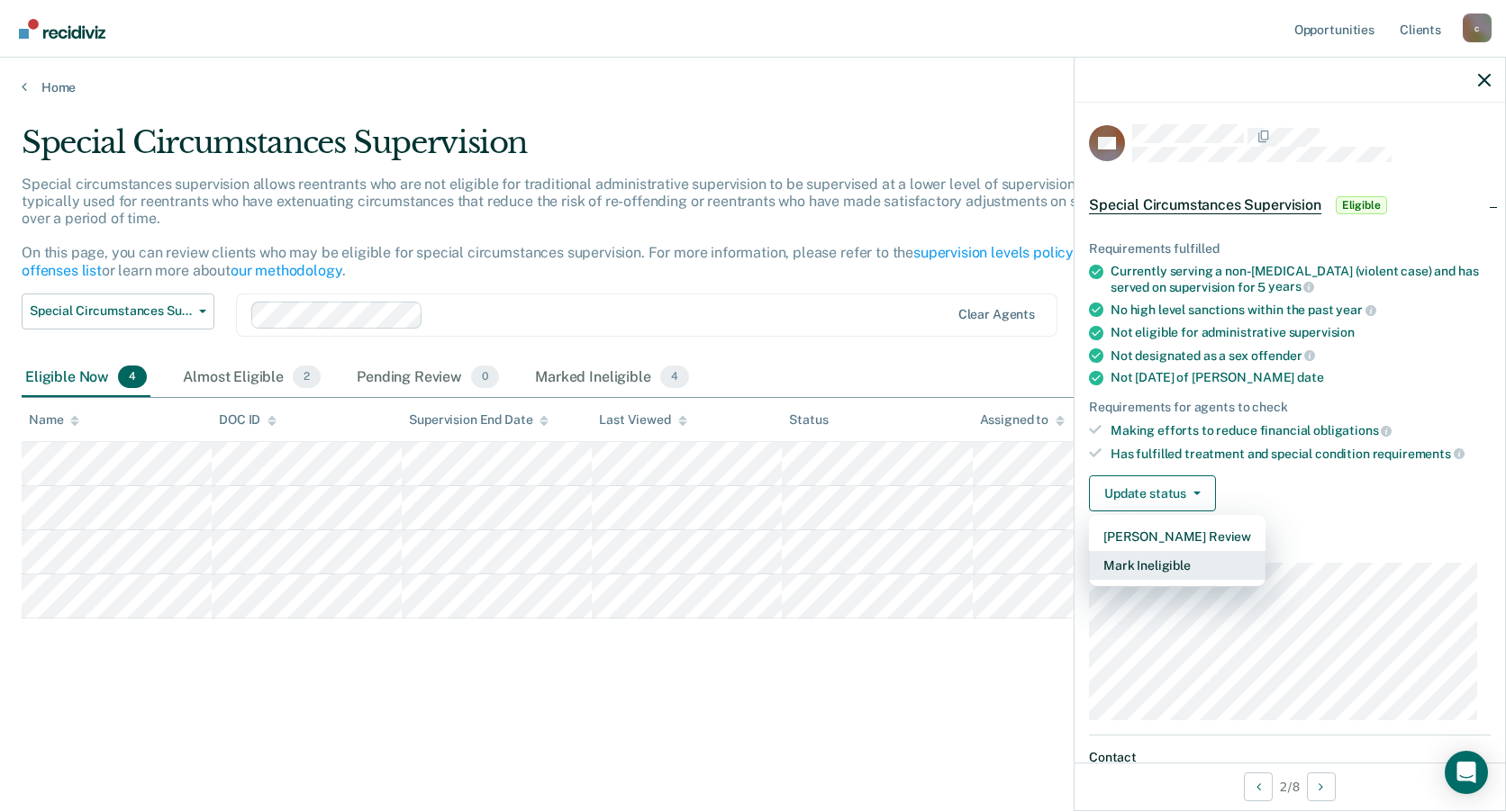
click at [1178, 559] on button "Mark Ineligible" at bounding box center [1176, 565] width 176 height 29
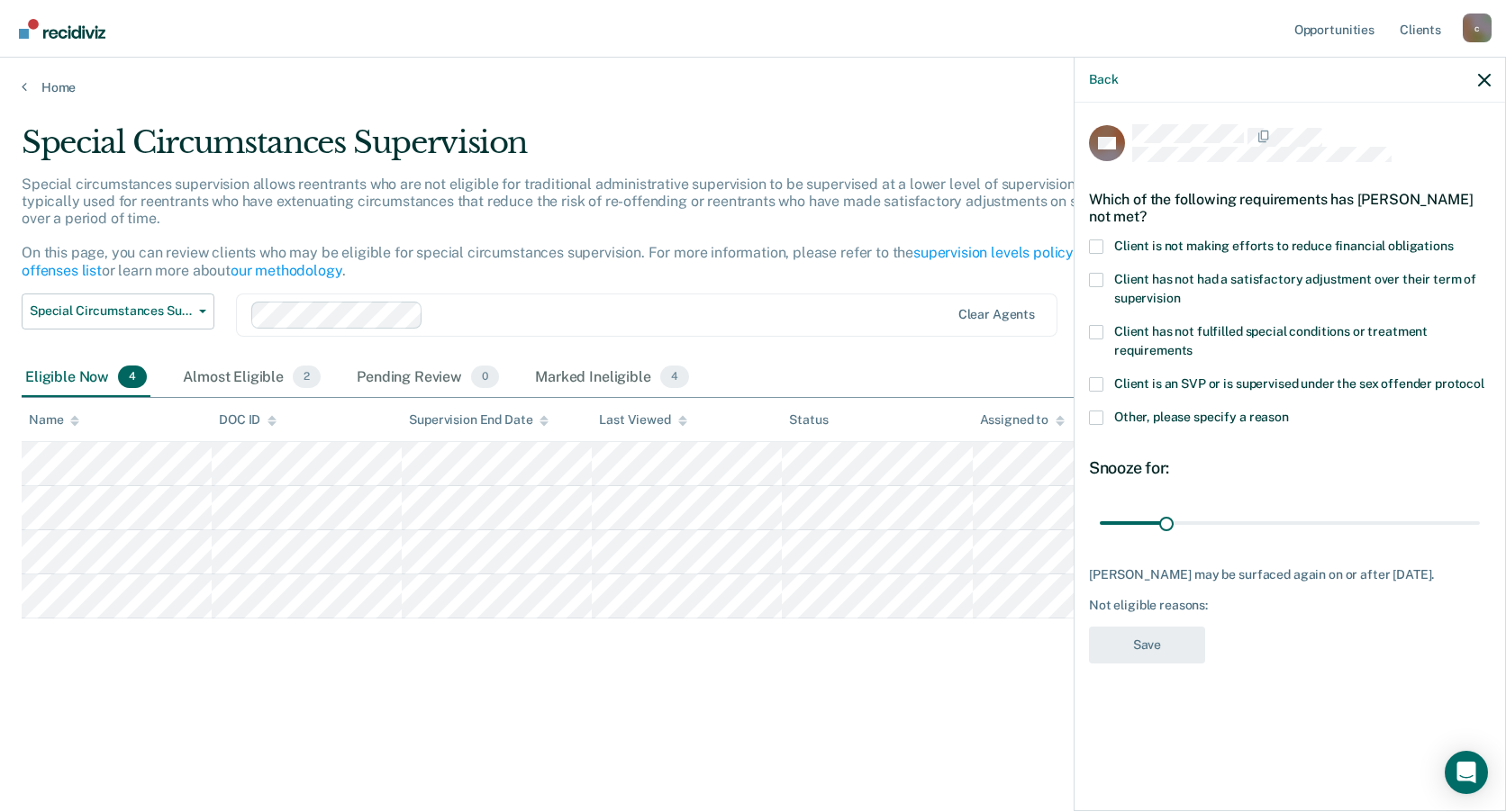
click at [1092, 334] on span at bounding box center [1095, 331] width 14 height 14
click at [1192, 343] on input "Client has not fulfilled special conditions or treatment requirements" at bounding box center [1192, 343] width 0 height 0
click at [1108, 276] on label "Client has not had a satisfactory adjustment over their term of supervision" at bounding box center [1289, 291] width 401 height 38
click at [1180, 292] on input "Client has not had a satisfactory adjustment over their term of supervision" at bounding box center [1180, 292] width 0 height 0
click at [1106, 250] on label "Client is not making efforts to reduce financial obligations" at bounding box center [1289, 249] width 401 height 19
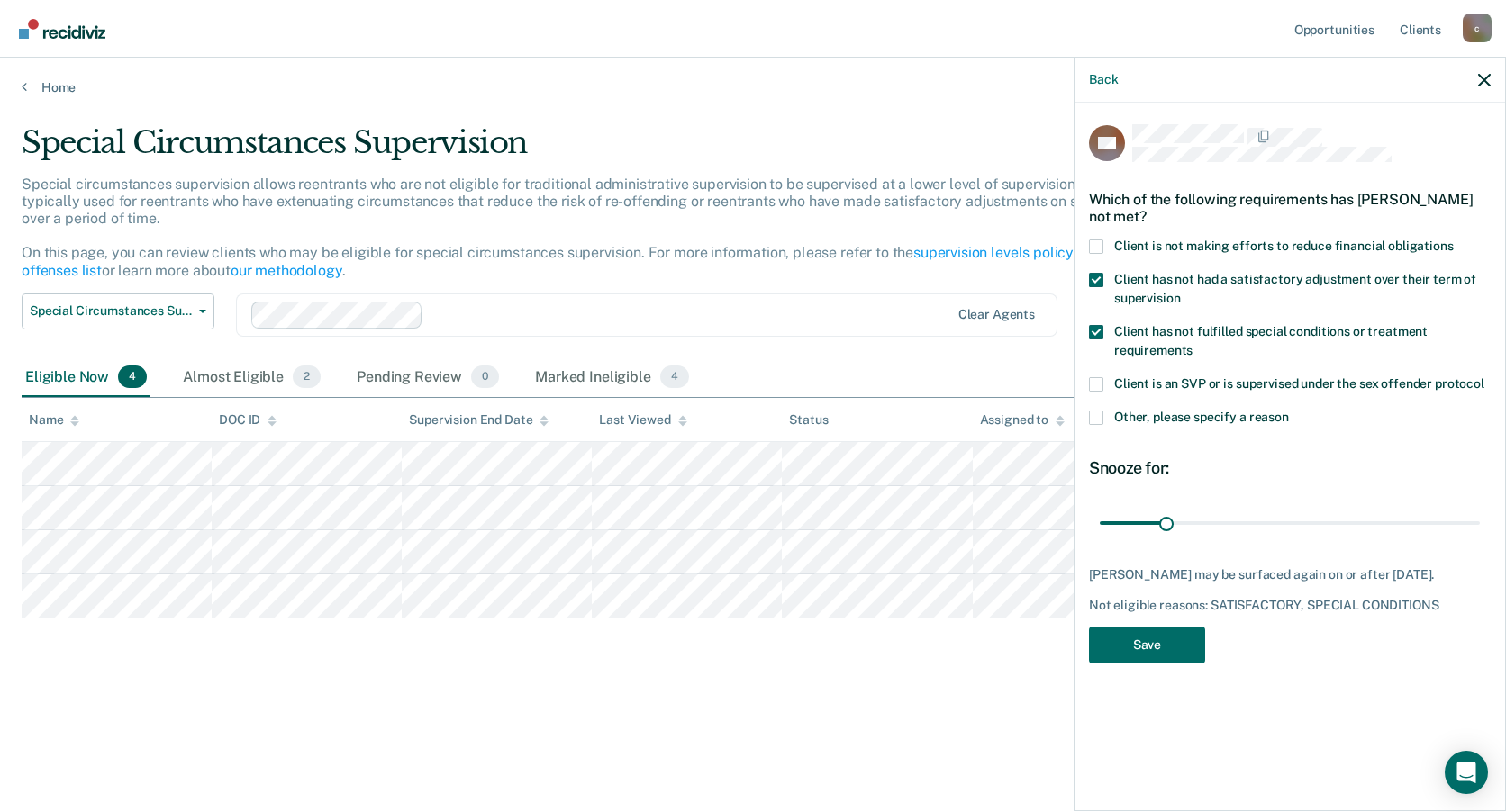
click at [1454, 240] on input "Client is not making efforts to reduce financial obligations" at bounding box center [1454, 240] width 0 height 0
click at [1154, 642] on button "Save" at bounding box center [1147, 661] width 116 height 37
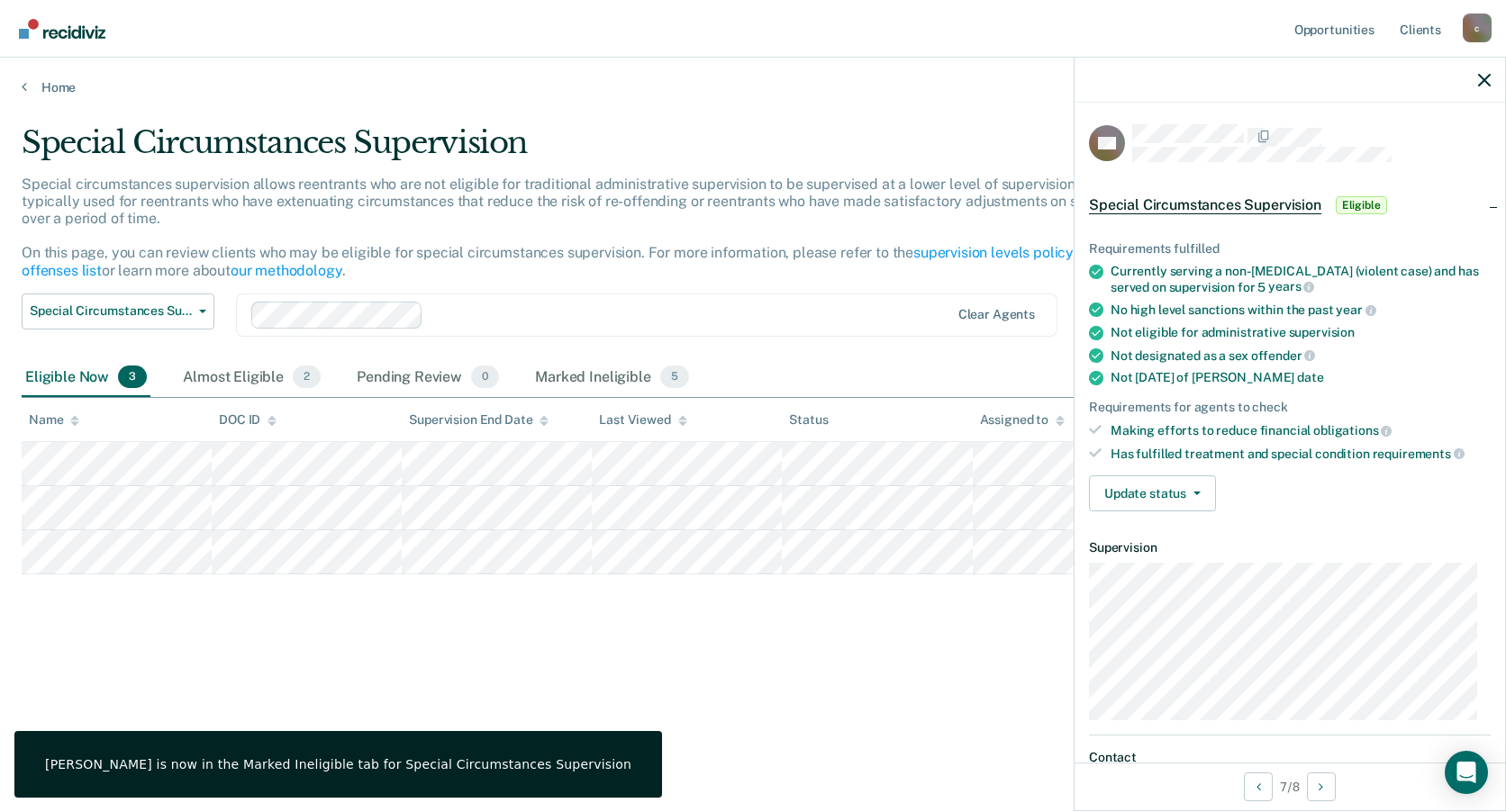
click at [499, 583] on div "Special Circumstances Supervision Special circumstances supervision allows reen…" at bounding box center [753, 400] width 1463 height 553
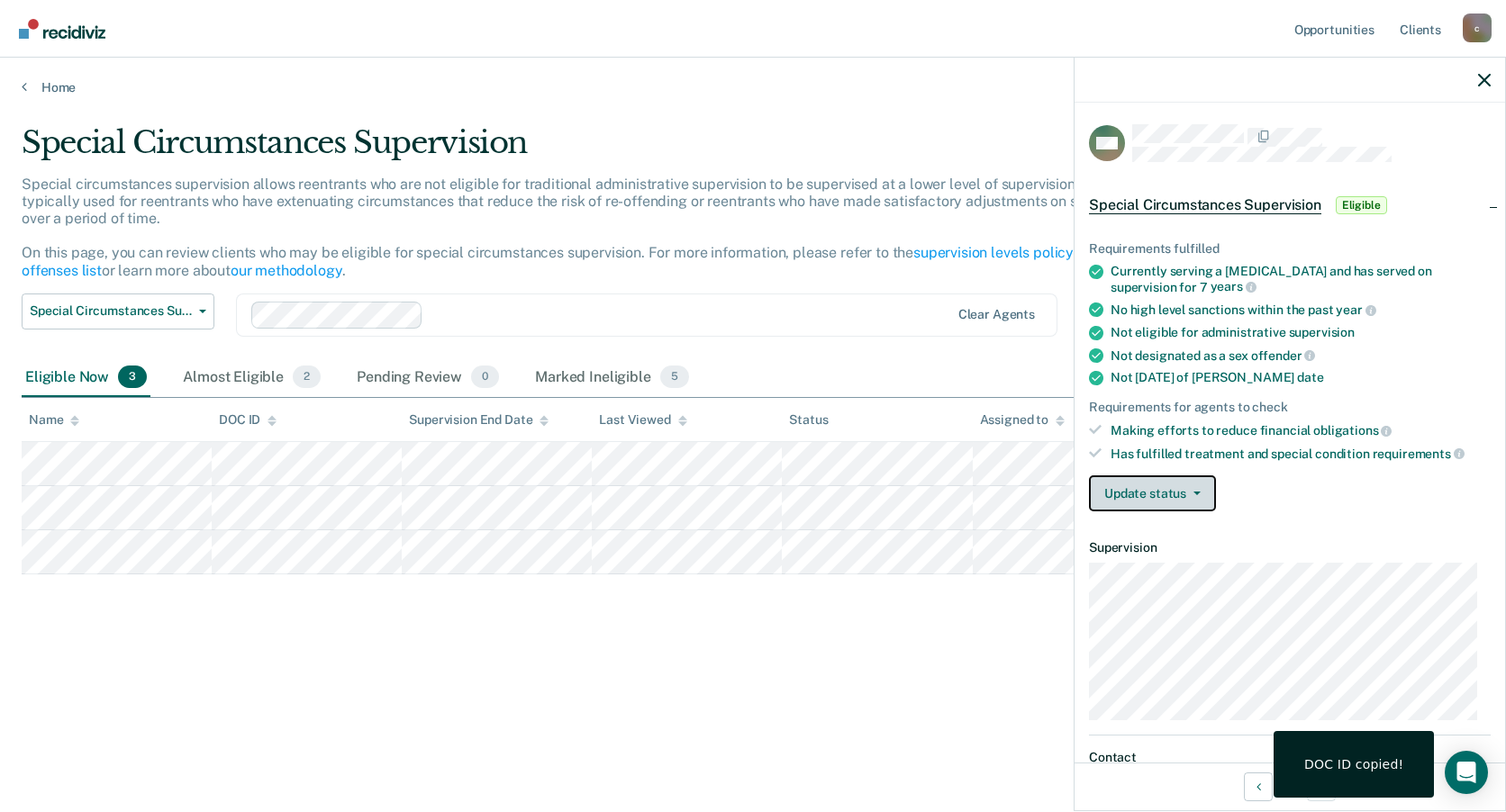
click at [1141, 503] on button "Update status" at bounding box center [1152, 493] width 127 height 36
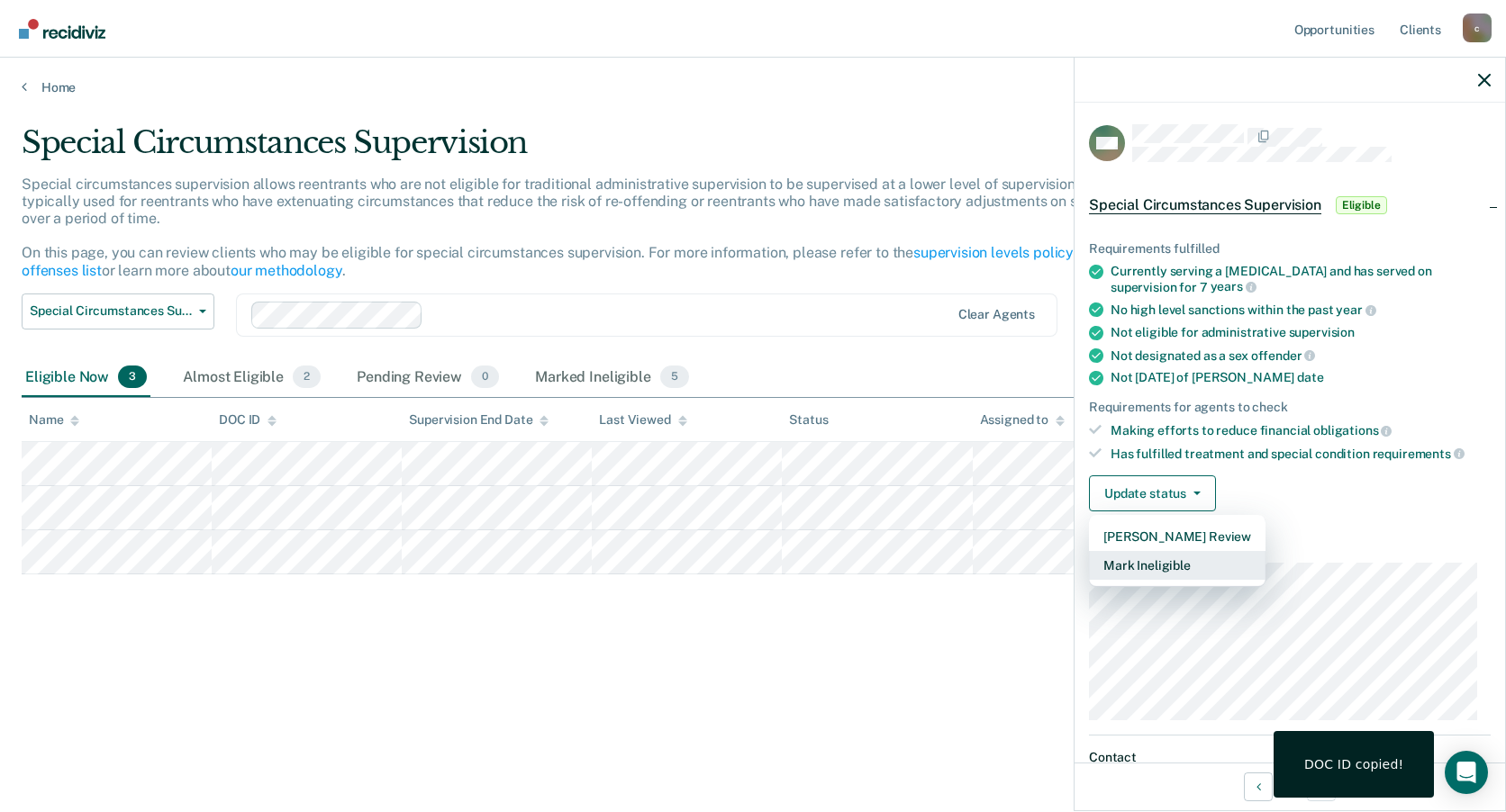
click at [1147, 551] on button "Mark Ineligible" at bounding box center [1176, 565] width 176 height 29
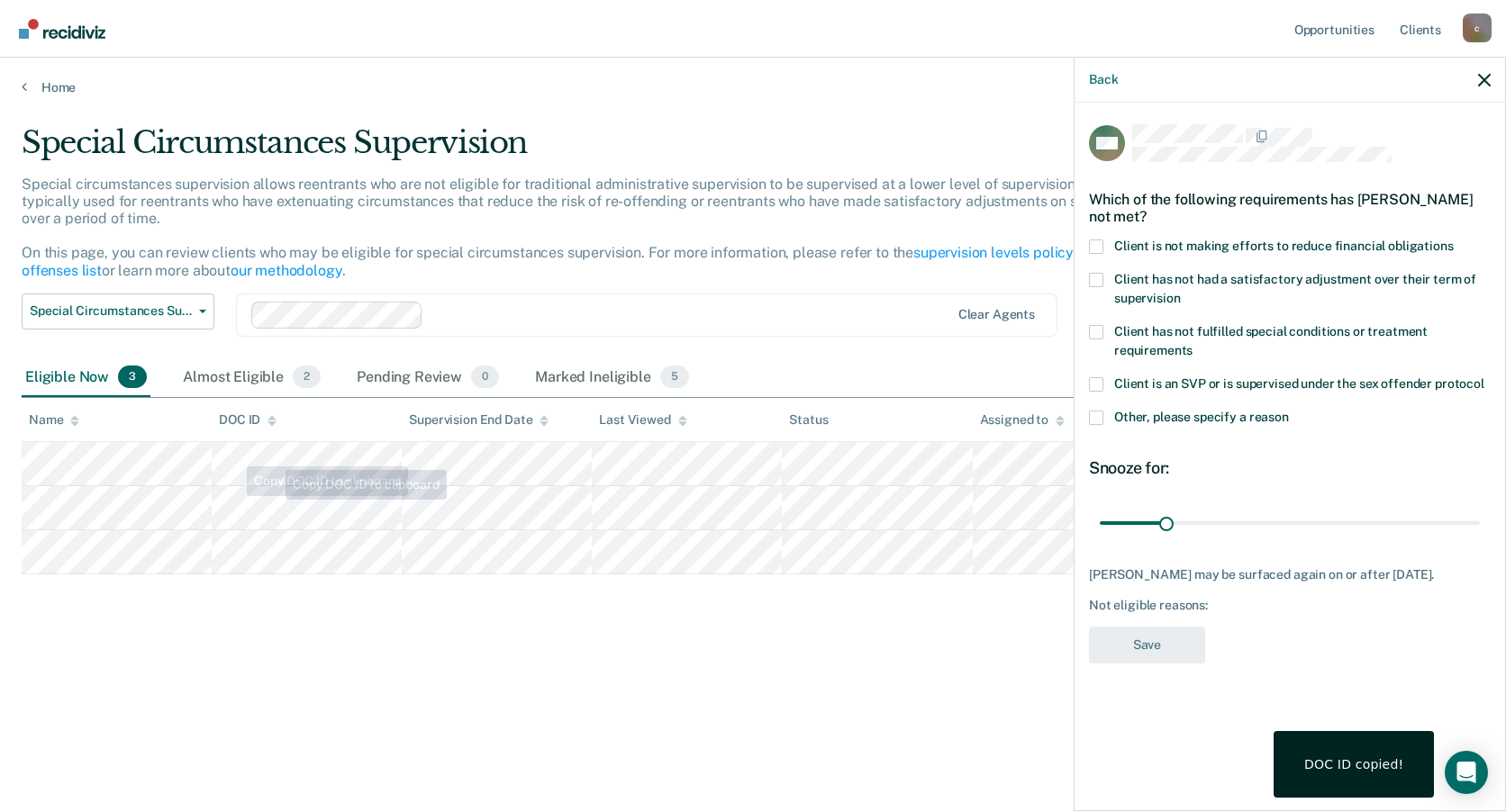
click at [335, 442] on th "DOC ID" at bounding box center [307, 419] width 190 height 44
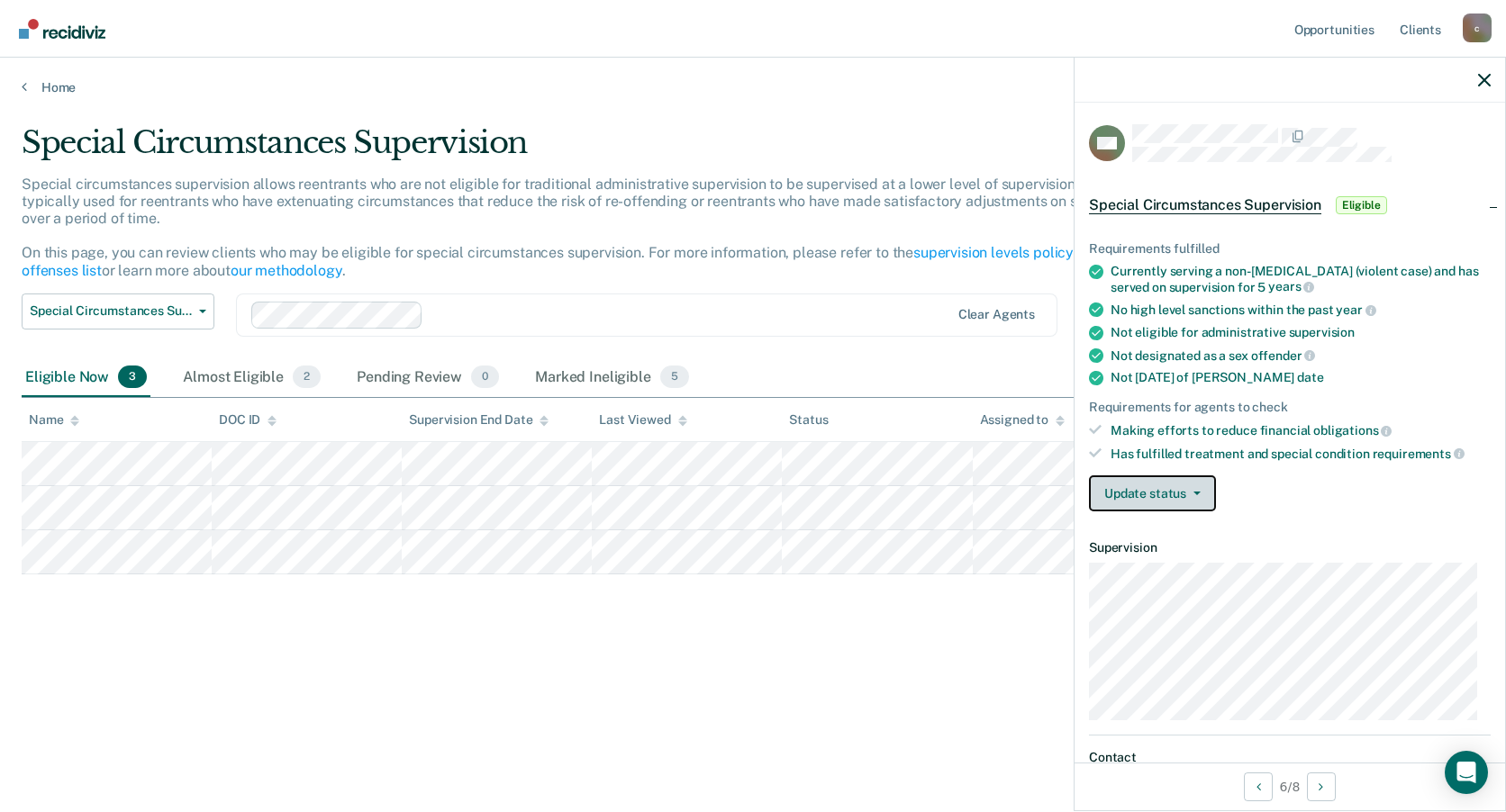
click at [1163, 480] on button "Update status" at bounding box center [1152, 493] width 127 height 36
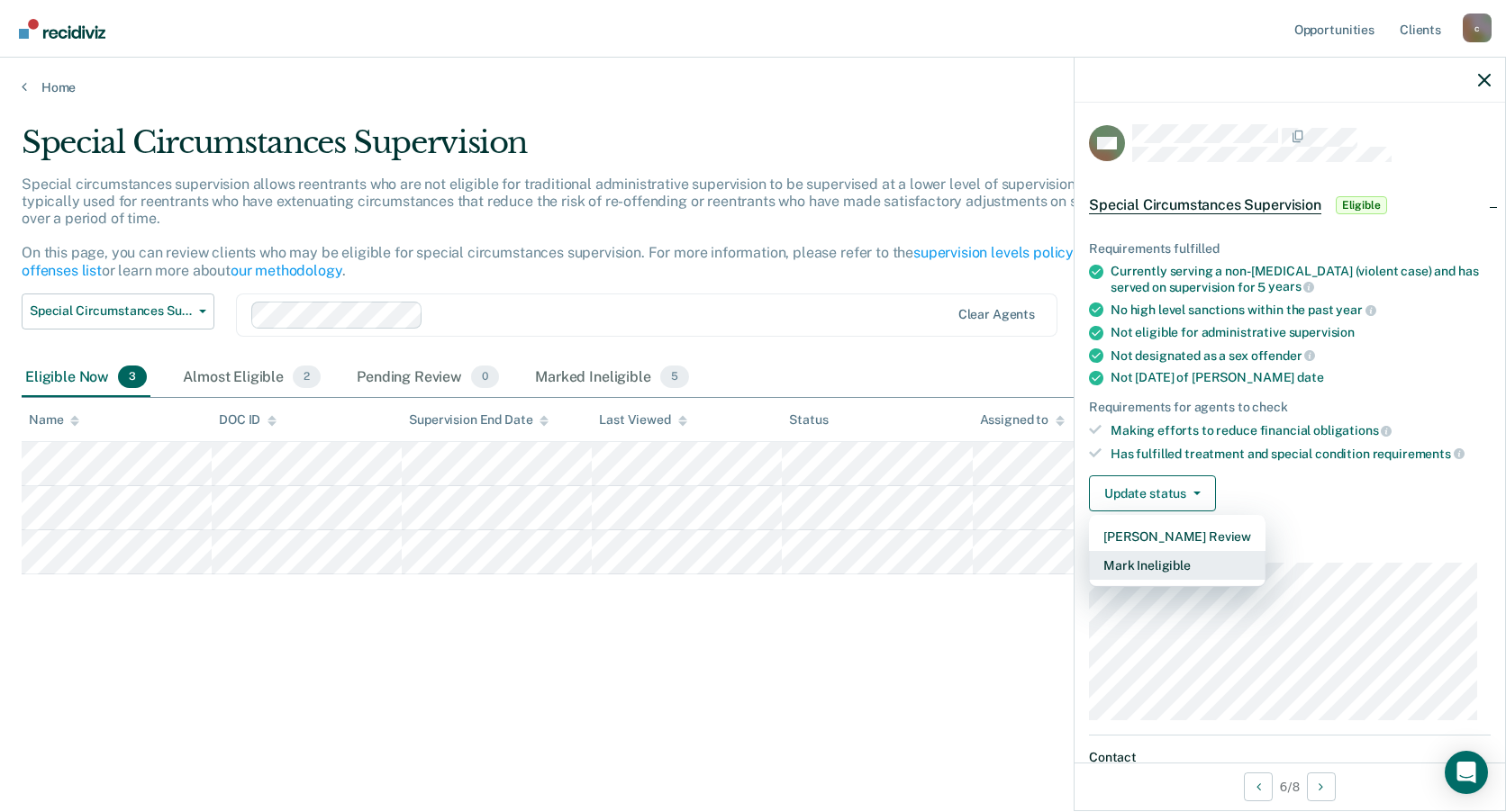
click at [1125, 572] on button "Mark Ineligible" at bounding box center [1176, 565] width 176 height 29
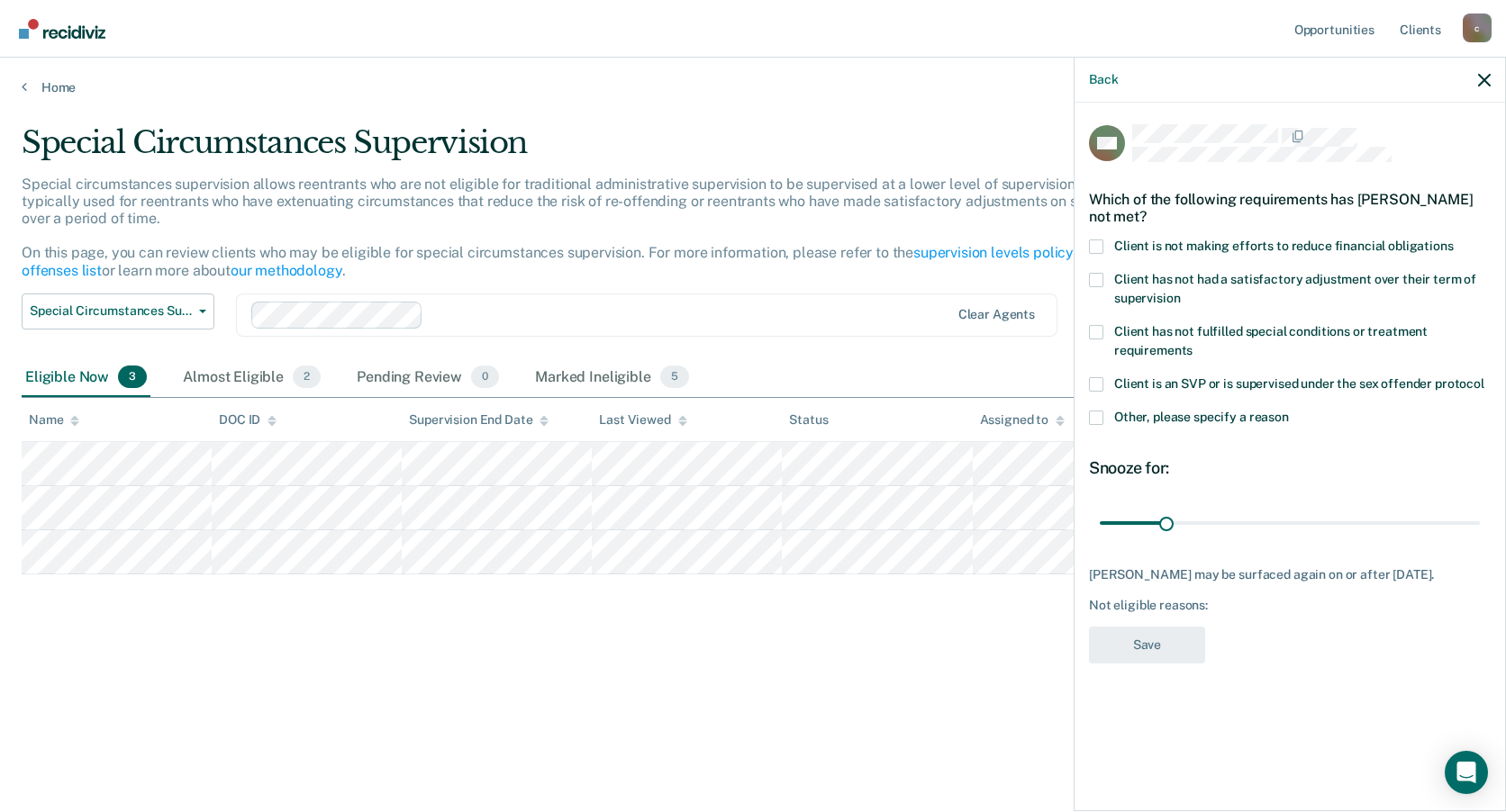
click at [1103, 252] on label "Client is not making efforts to reduce financial obligations" at bounding box center [1289, 249] width 401 height 19
click at [1454, 240] on input "Client is not making efforts to reduce financial obligations" at bounding box center [1454, 240] width 0 height 0
click at [1119, 703] on div "MC Which of the following requirements has [PERSON_NAME] not met? Client is not…" at bounding box center [1289, 455] width 430 height 705
click at [1162, 654] on button "Save" at bounding box center [1147, 645] width 116 height 37
